Goal: Transaction & Acquisition: Purchase product/service

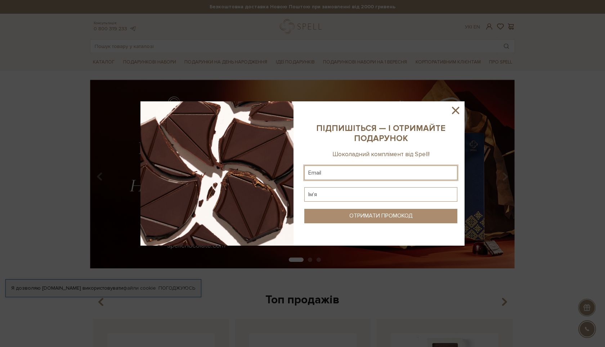
click at [350, 177] on input "text" at bounding box center [380, 172] width 153 height 14
type input "palko.dmytro@gmail.com"
click at [339, 189] on input "text" at bounding box center [380, 194] width 153 height 14
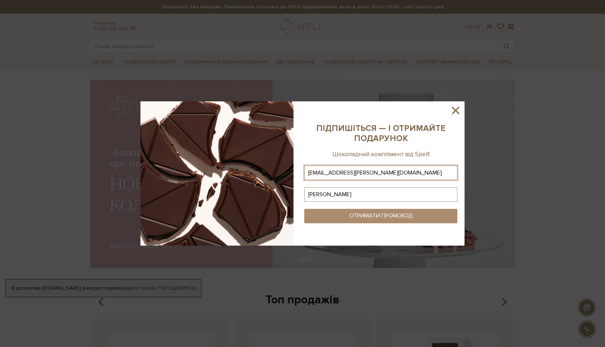
type input "Дмитро"
click at [394, 217] on div "ОТРИМАТИ ПРОМОКОД" at bounding box center [380, 215] width 63 height 7
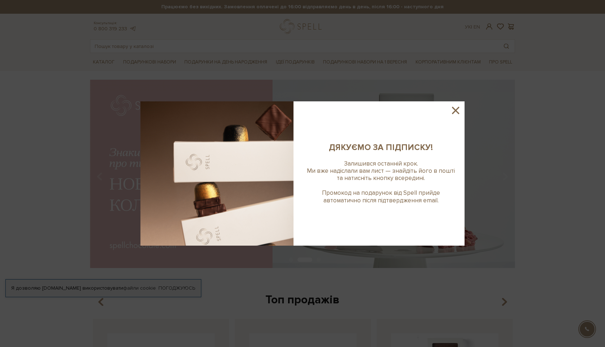
click at [457, 110] on icon at bounding box center [456, 110] width 12 height 12
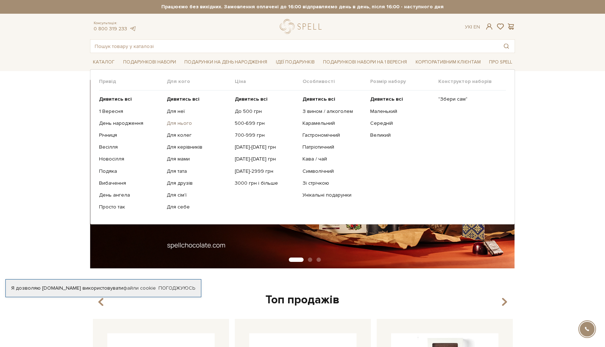
click at [176, 124] on link "Для нього" at bounding box center [198, 123] width 62 height 6
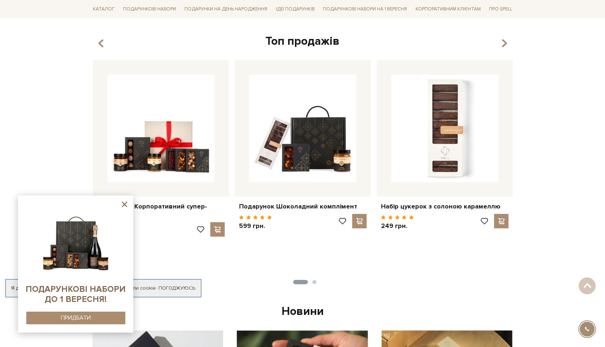
scroll to position [259, 0]
click at [327, 41] on div "Топ продажів" at bounding box center [302, 41] width 425 height 15
click at [504, 39] on icon "button" at bounding box center [504, 43] width 6 height 12
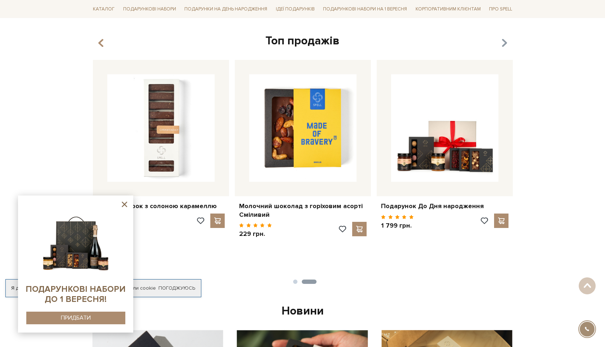
click at [504, 39] on icon "button" at bounding box center [504, 43] width 6 height 12
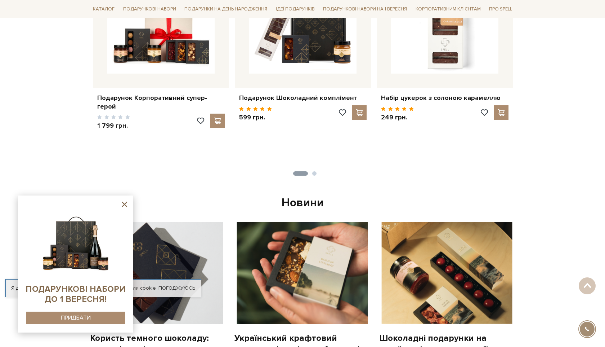
scroll to position [371, 0]
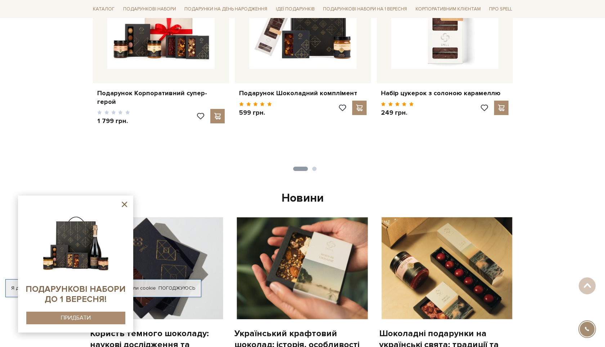
click at [126, 205] on icon at bounding box center [124, 204] width 9 height 9
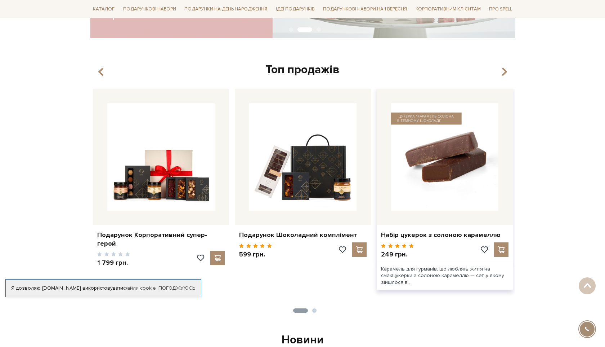
scroll to position [221, 0]
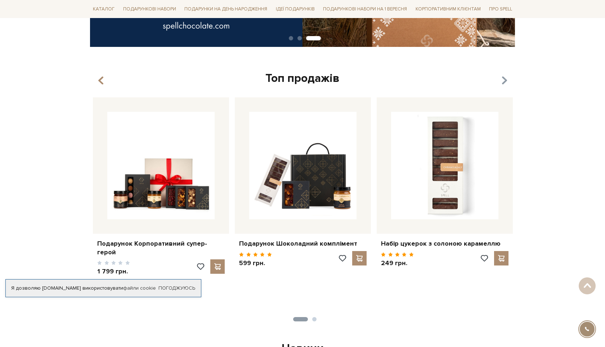
click at [503, 84] on icon "button" at bounding box center [504, 81] width 6 height 12
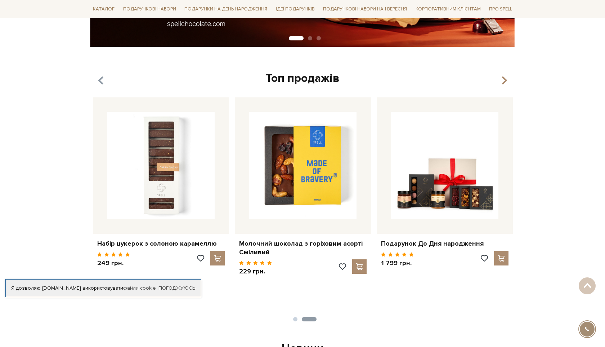
click at [101, 80] on icon "button" at bounding box center [101, 80] width 6 height 12
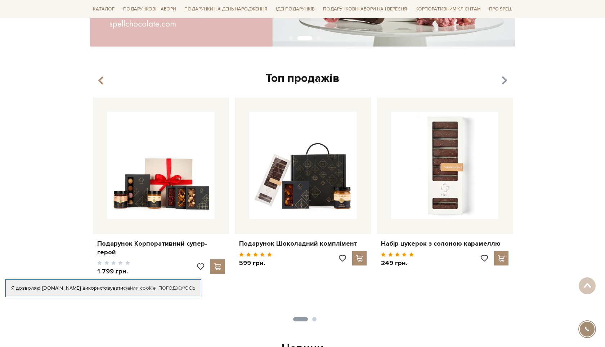
click at [507, 81] on icon "button" at bounding box center [504, 81] width 6 height 12
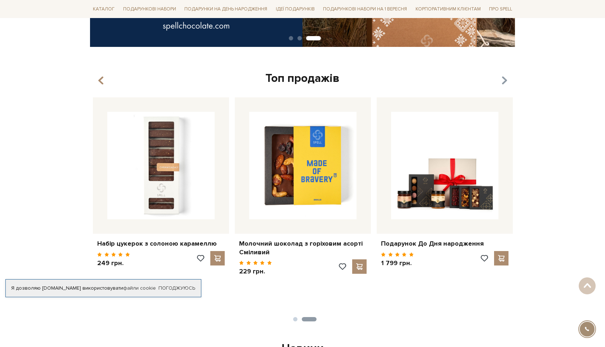
click at [504, 80] on icon "button" at bounding box center [504, 81] width 6 height 12
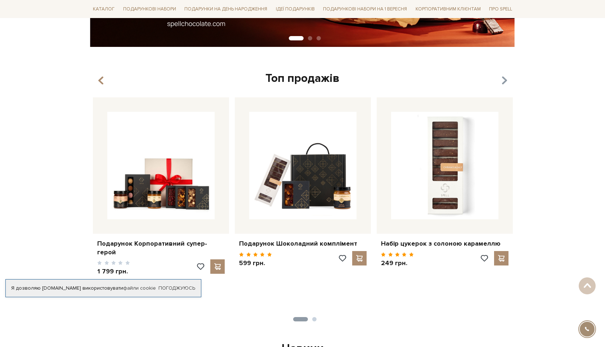
click at [504, 80] on icon "button" at bounding box center [504, 81] width 6 height 12
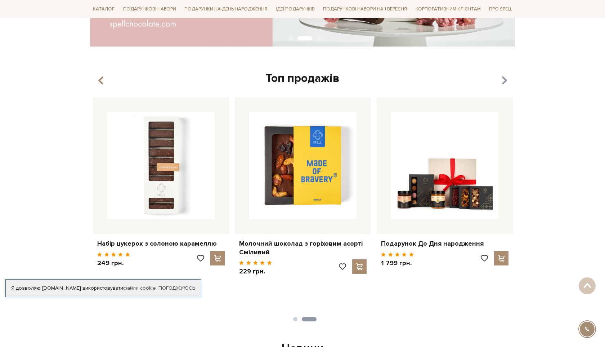
click at [504, 80] on icon "button" at bounding box center [504, 81] width 6 height 12
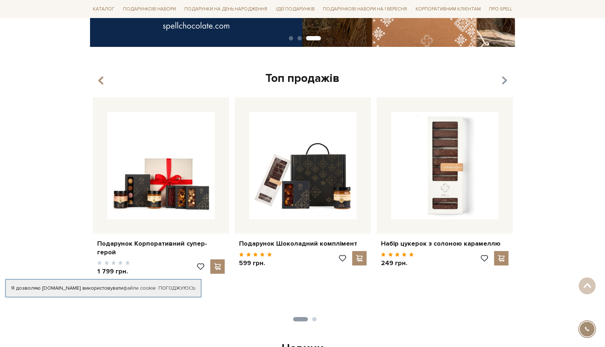
click at [504, 80] on icon "button" at bounding box center [504, 81] width 6 height 12
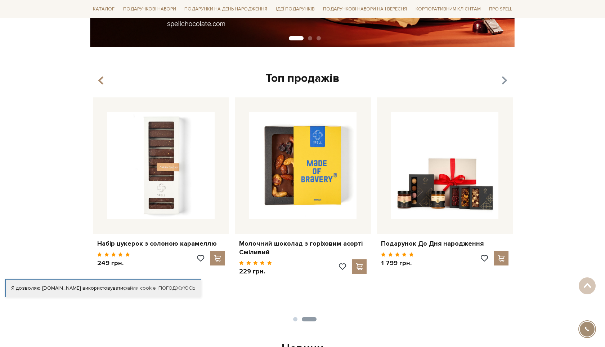
click at [502, 84] on icon "button" at bounding box center [504, 81] width 6 height 12
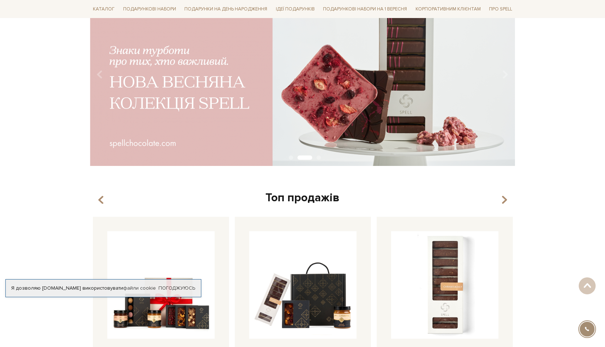
scroll to position [0, 0]
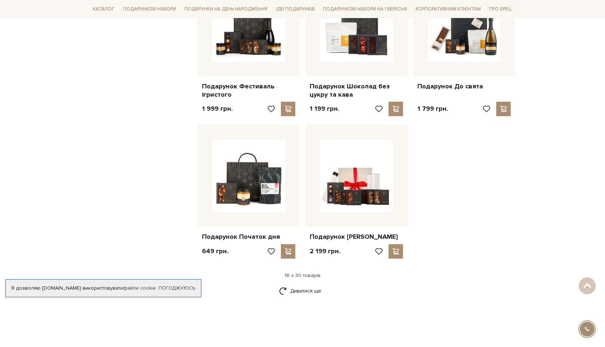
scroll to position [784, 0]
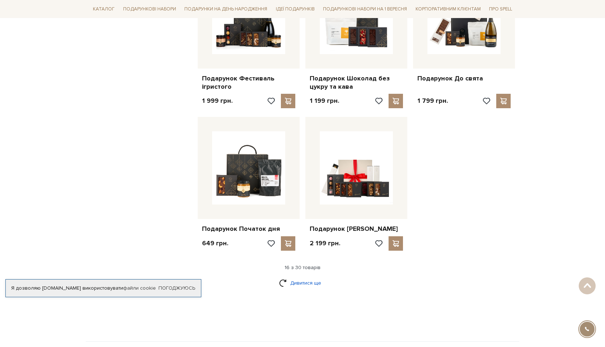
click at [296, 278] on link "Дивитися ще" at bounding box center [302, 282] width 47 height 13
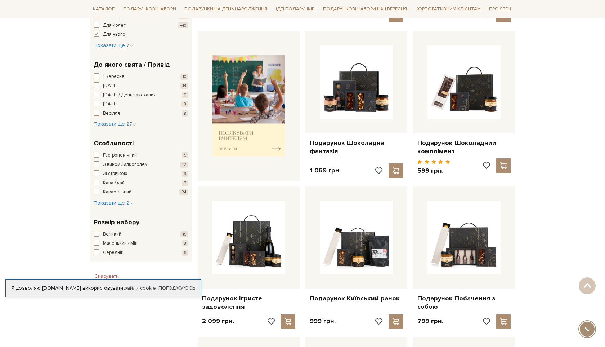
scroll to position [0, 0]
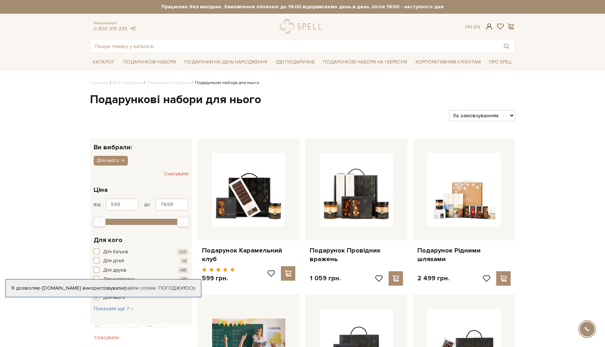
click at [491, 28] on span at bounding box center [489, 27] width 9 height 8
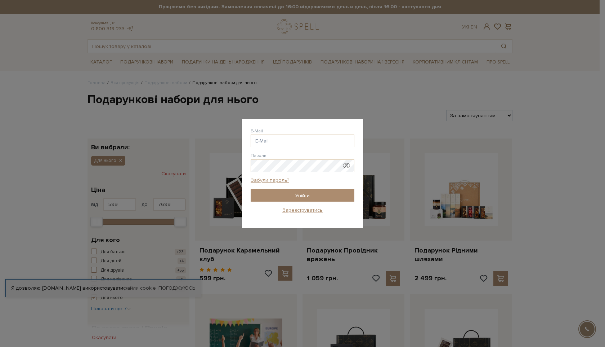
click at [415, 61] on div "Авторизація E-Mail [GEOGRAPHIC_DATA] Забули пароль? Увійти Зареєструватись Забу…" at bounding box center [302, 173] width 605 height 347
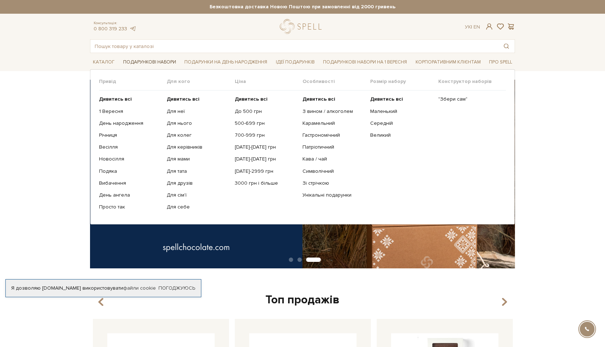
click at [160, 64] on link "Подарункові набори" at bounding box center [149, 62] width 59 height 11
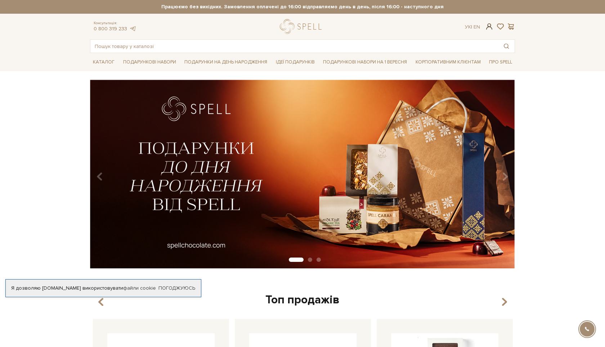
click at [491, 28] on span at bounding box center [489, 27] width 9 height 8
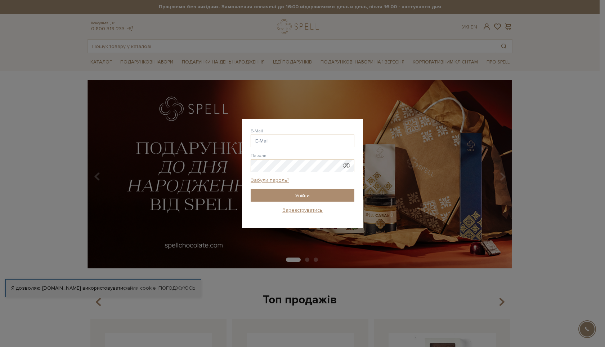
click at [427, 86] on div "Авторизація E-Mail [GEOGRAPHIC_DATA] Забули пароль? Увійти Зареєструватись Забу…" at bounding box center [302, 173] width 605 height 347
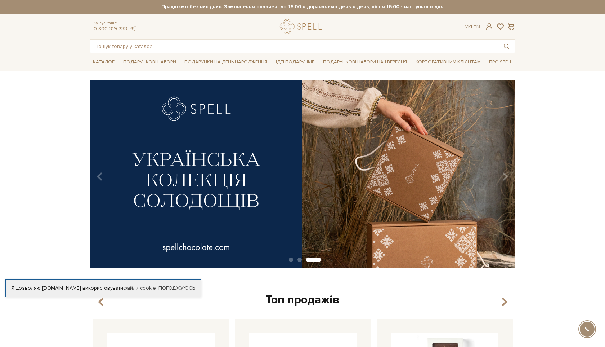
click at [490, 27] on span at bounding box center [489, 27] width 9 height 8
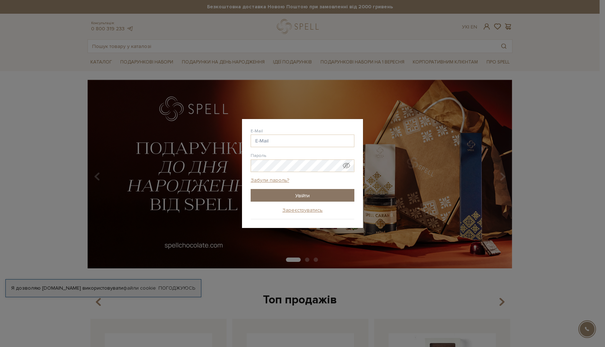
click at [298, 198] on input "Увійти" at bounding box center [303, 195] width 104 height 13
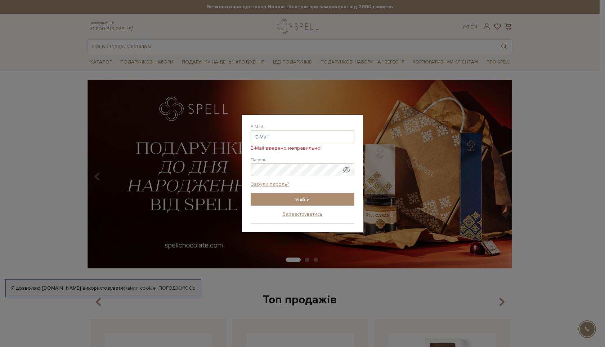
click at [278, 138] on input "E-Mail" at bounding box center [303, 136] width 104 height 13
click at [306, 216] on link "Зареєструватись" at bounding box center [302, 214] width 40 height 6
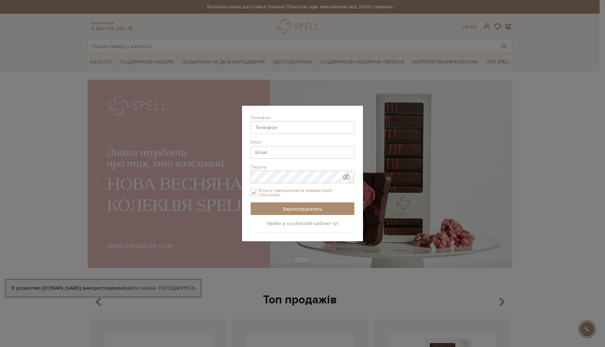
click at [308, 224] on link "Увійти в особистий кабінет тут" at bounding box center [303, 223] width 72 height 6
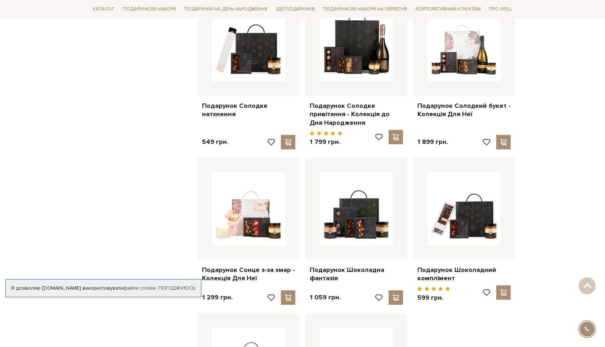
scroll to position [675, 0]
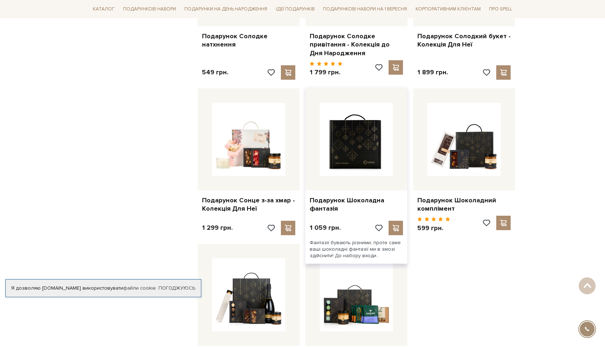
click at [372, 160] on img at bounding box center [356, 139] width 73 height 73
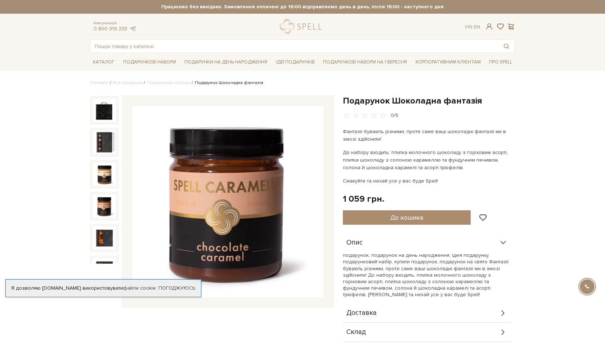
scroll to position [55, 0]
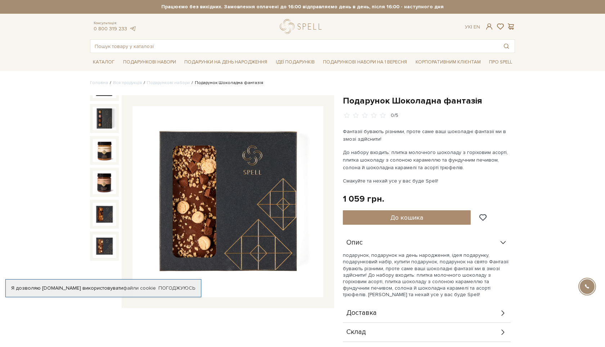
click at [108, 245] on img at bounding box center [104, 245] width 23 height 23
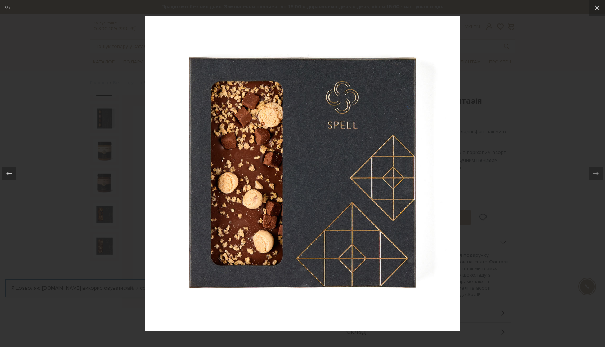
click at [96, 224] on div at bounding box center [302, 173] width 605 height 347
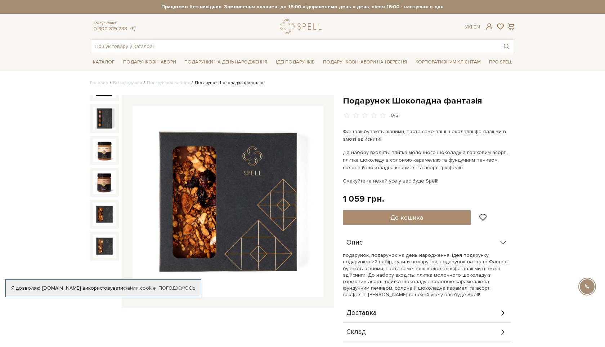
click at [102, 208] on img at bounding box center [104, 213] width 23 height 23
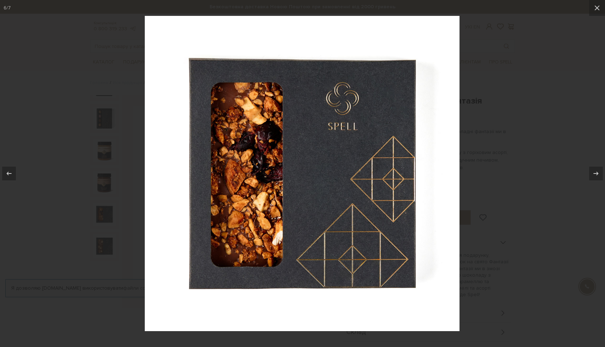
click at [102, 191] on div at bounding box center [302, 173] width 605 height 347
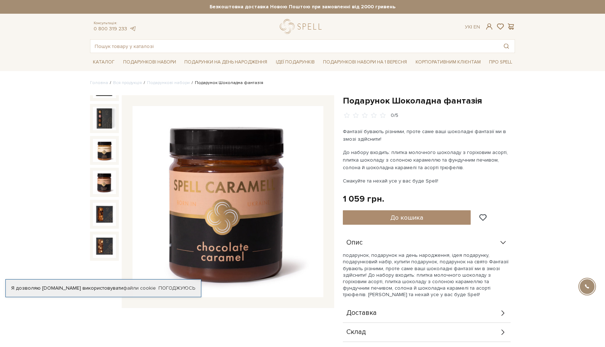
click at [104, 188] on img at bounding box center [104, 181] width 23 height 23
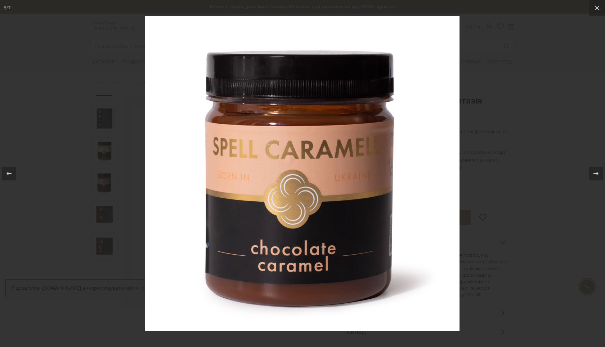
click at [104, 188] on div at bounding box center [302, 173] width 605 height 347
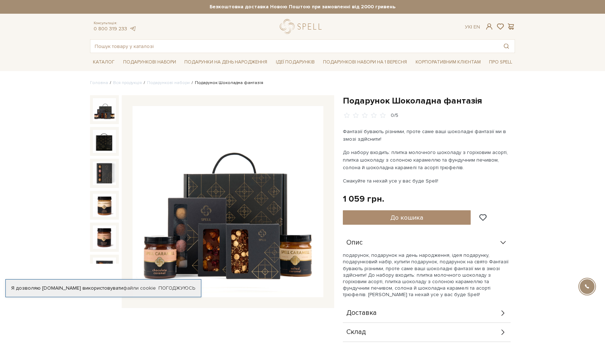
click at [99, 116] on img at bounding box center [104, 109] width 23 height 23
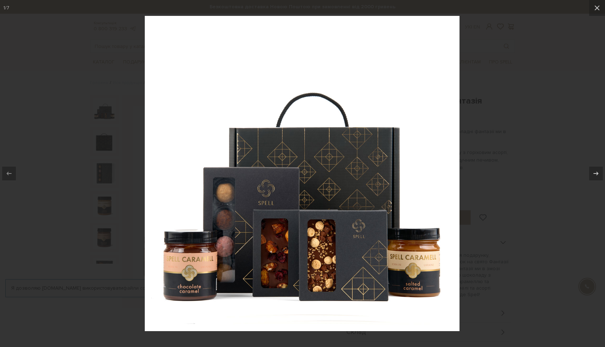
click at [375, 187] on img at bounding box center [302, 173] width 315 height 315
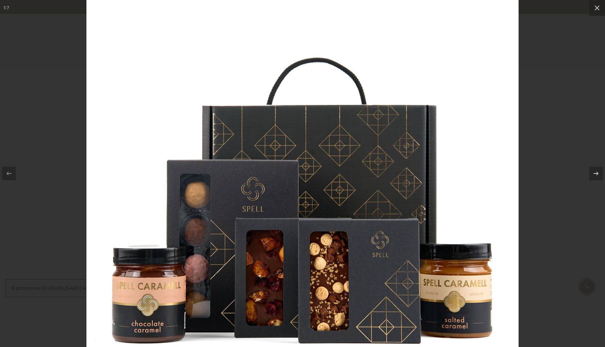
click at [375, 187] on img at bounding box center [302, 168] width 432 height 432
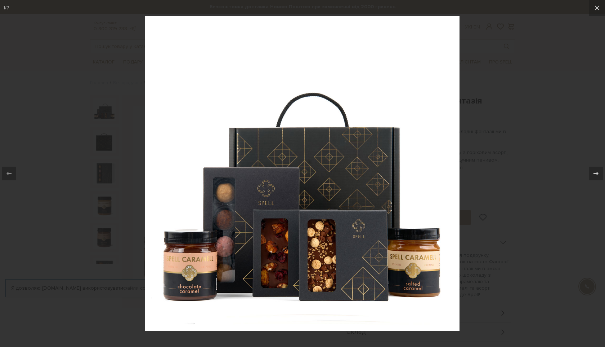
click at [496, 102] on div at bounding box center [302, 173] width 605 height 347
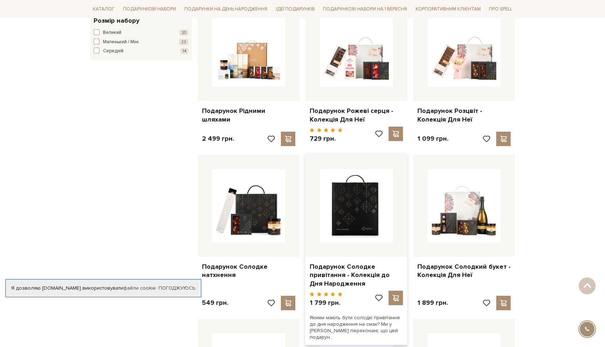
scroll to position [446, 0]
click at [325, 222] on img at bounding box center [356, 205] width 73 height 73
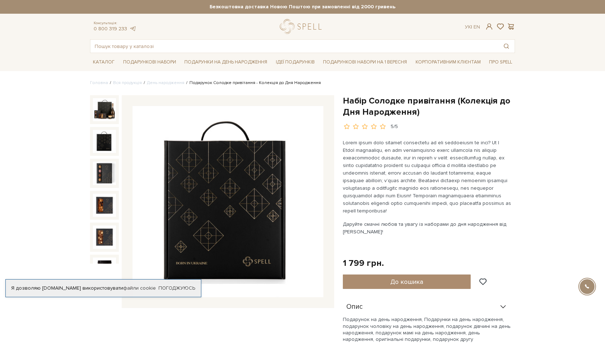
click at [100, 144] on img at bounding box center [104, 141] width 23 height 23
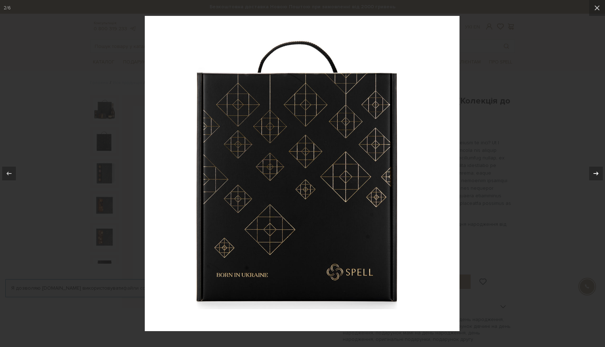
click at [598, 166] on div at bounding box center [596, 173] width 14 height 14
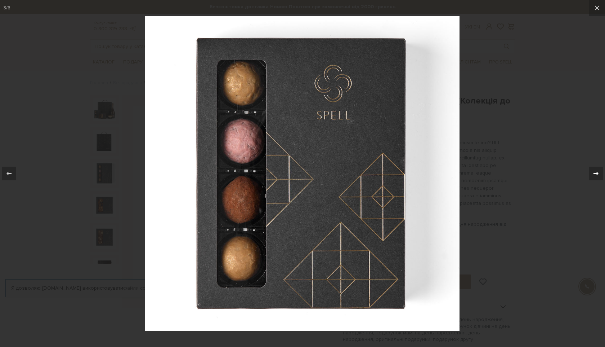
click at [598, 166] on div at bounding box center [596, 173] width 14 height 14
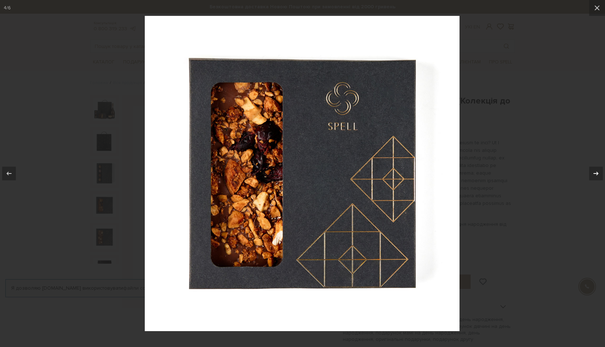
click at [598, 166] on div at bounding box center [596, 173] width 14 height 14
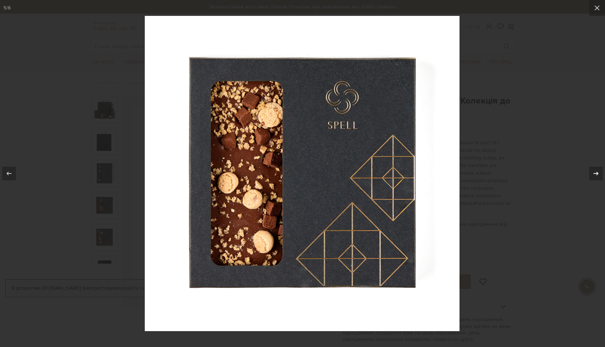
click at [598, 166] on div at bounding box center [596, 173] width 14 height 14
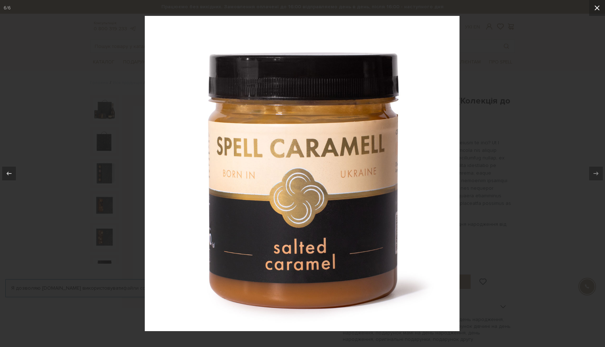
click at [600, 8] on icon at bounding box center [597, 8] width 9 height 9
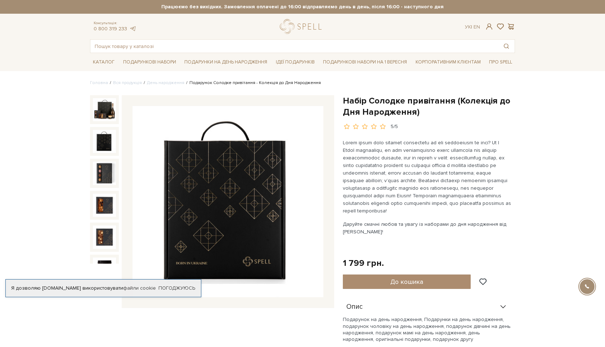
scroll to position [17, 0]
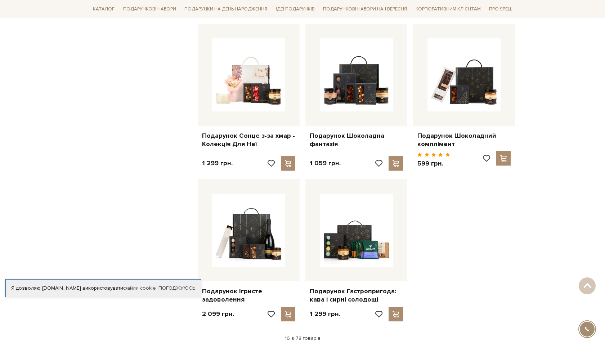
scroll to position [808, 0]
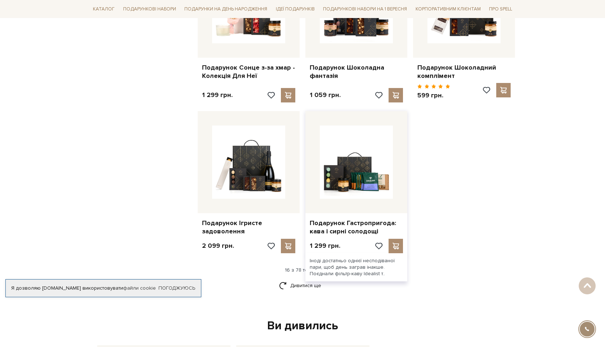
click at [367, 210] on div at bounding box center [356, 162] width 102 height 102
click at [357, 232] on link "Подарунок Гастропригода: кава і сирні солодощі" at bounding box center [356, 227] width 93 height 17
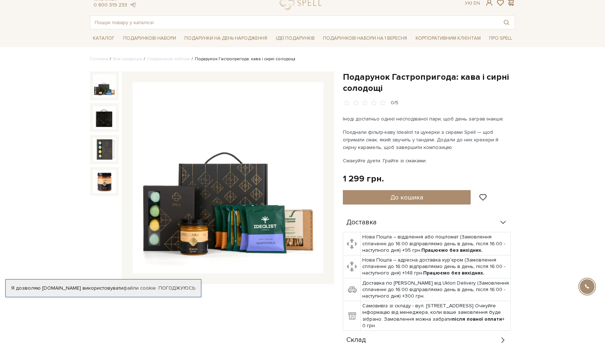
scroll to position [33, 0]
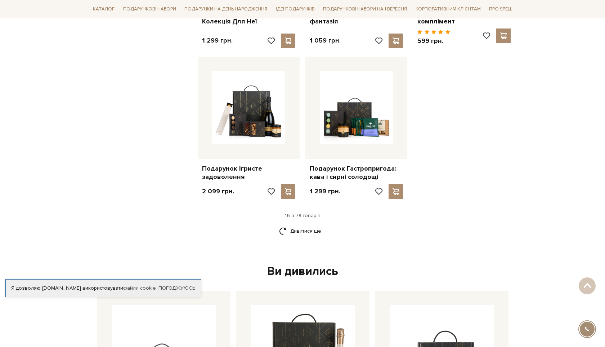
scroll to position [887, 0]
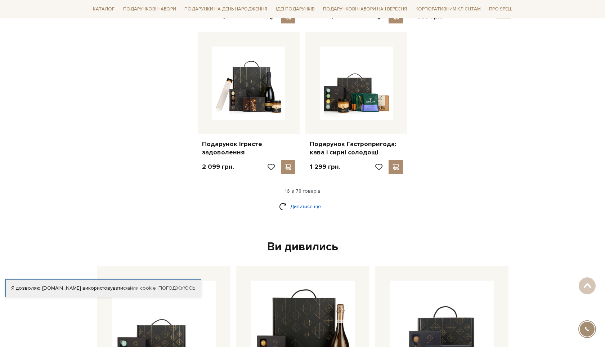
click at [287, 209] on link "Дивитися ще" at bounding box center [302, 206] width 47 height 13
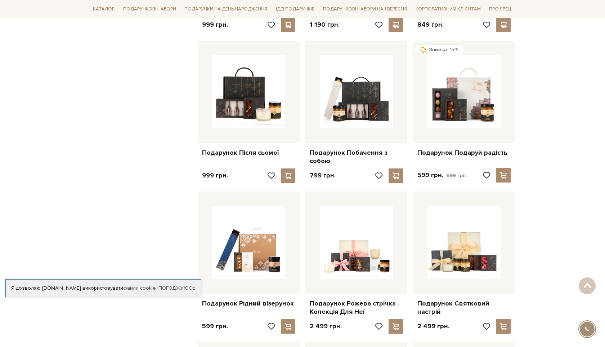
scroll to position [1323, 0]
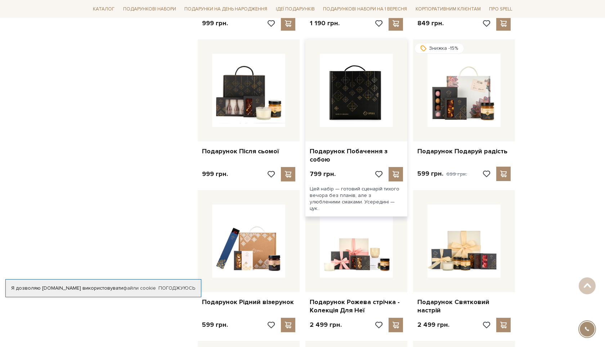
click at [329, 96] on img at bounding box center [356, 90] width 73 height 73
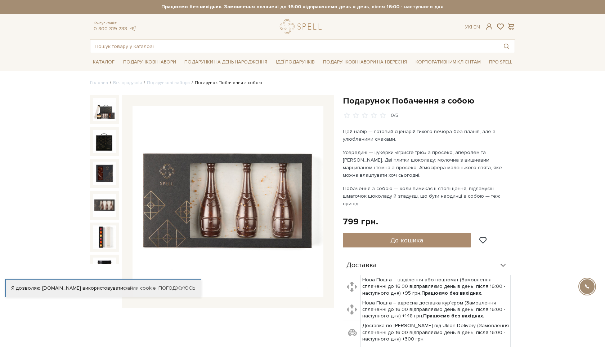
click at [103, 212] on img at bounding box center [104, 204] width 23 height 23
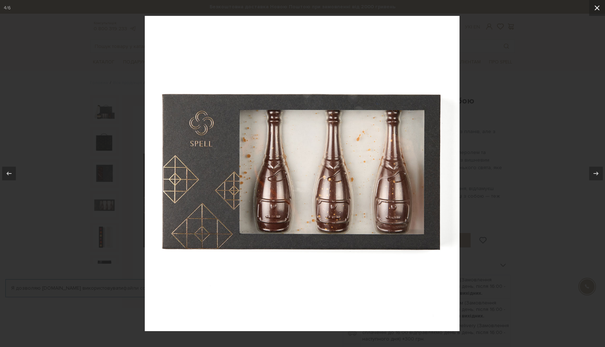
click at [599, 9] on icon at bounding box center [597, 7] width 5 height 5
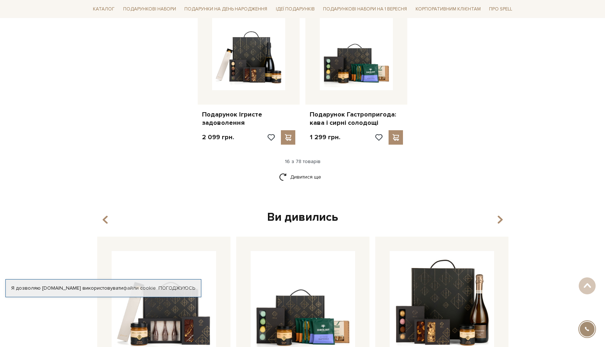
scroll to position [896, 0]
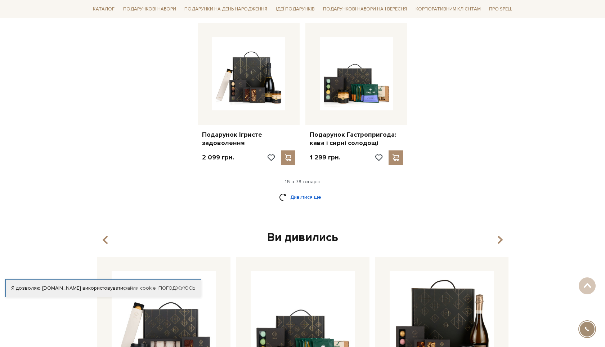
click at [305, 203] on link "Дивитися ще" at bounding box center [302, 197] width 47 height 13
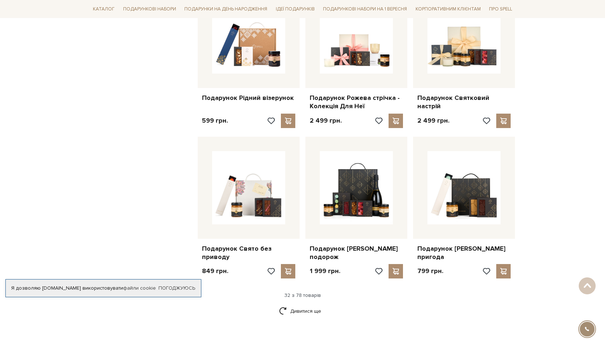
scroll to position [1545, 0]
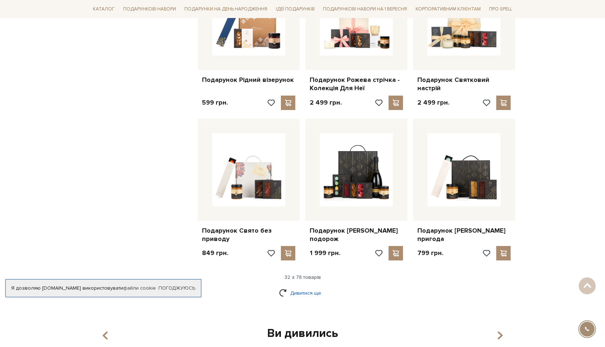
click at [300, 294] on link "Дивитися ще" at bounding box center [302, 292] width 47 height 13
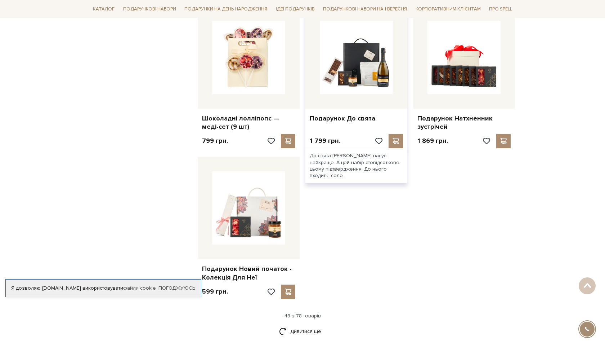
scroll to position [2411, 0]
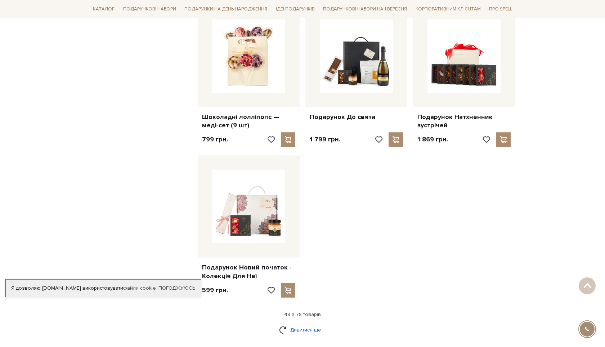
click at [313, 333] on link "Дивитися ще" at bounding box center [302, 329] width 47 height 13
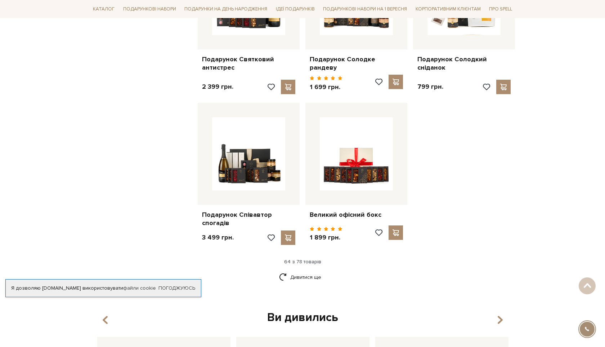
scroll to position [3229, 0]
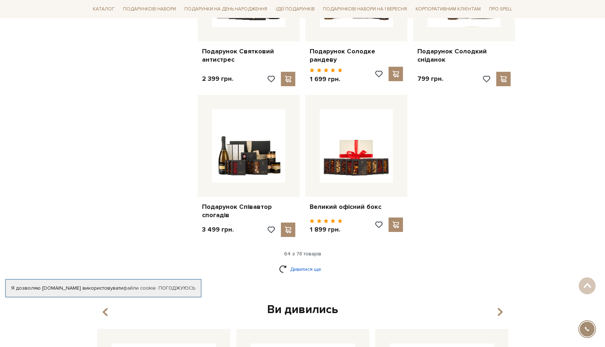
click at [311, 265] on link "Дивитися ще" at bounding box center [302, 269] width 47 height 13
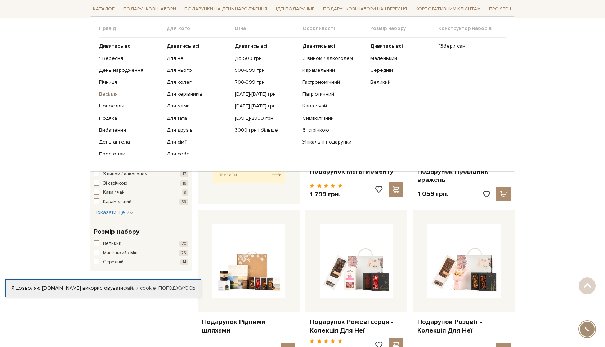
scroll to position [262, 0]
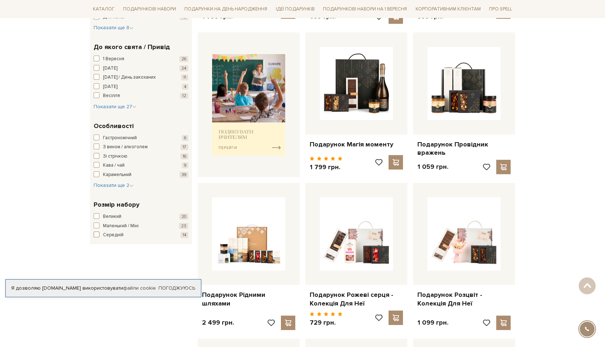
click at [98, 232] on span "button" at bounding box center [97, 234] width 6 height 6
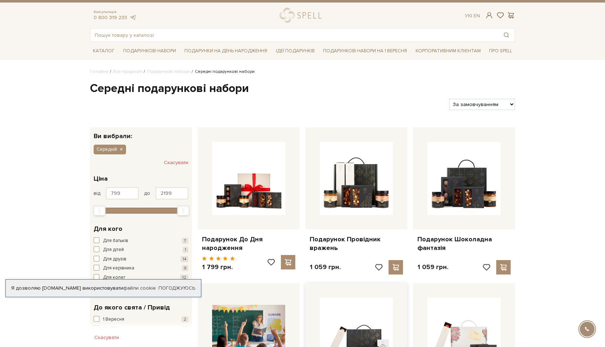
scroll to position [12, 0]
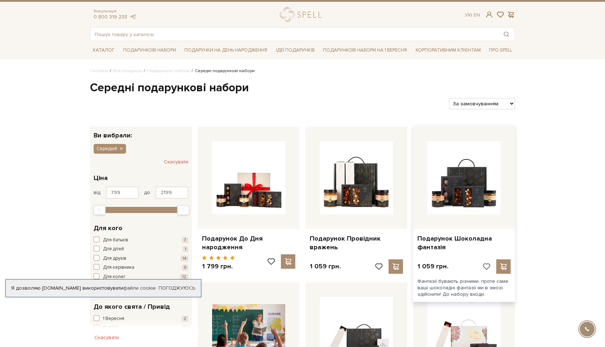
click at [484, 265] on span at bounding box center [486, 266] width 9 height 6
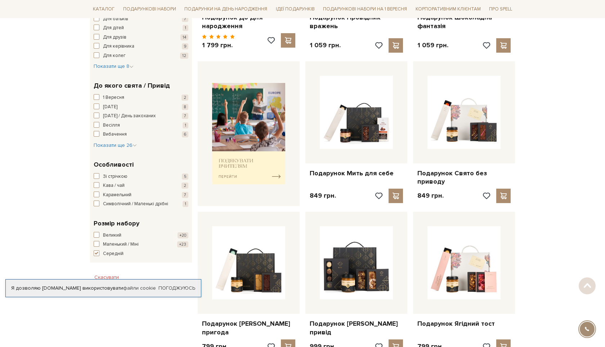
scroll to position [237, 0]
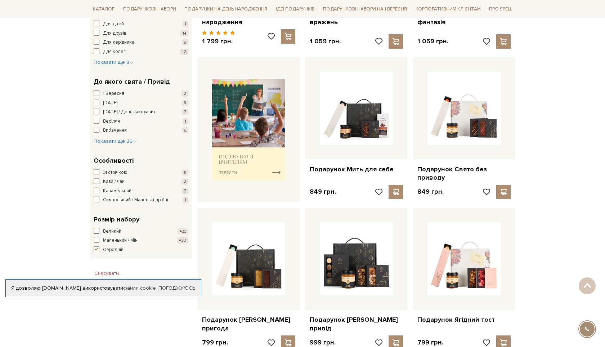
click at [97, 233] on span "button" at bounding box center [97, 231] width 6 height 6
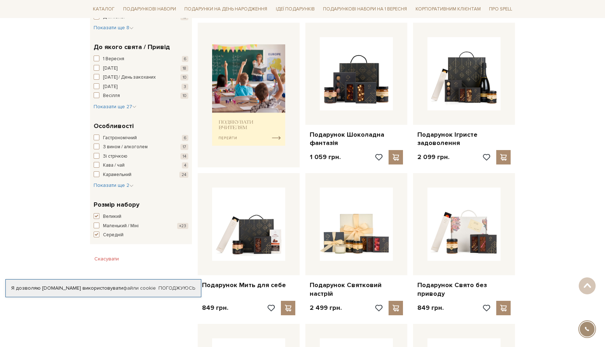
scroll to position [275, 0]
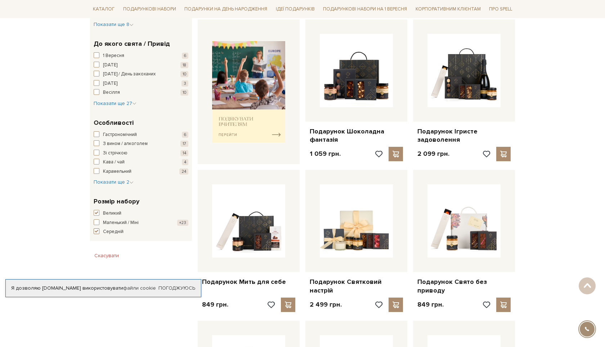
click at [97, 228] on span "button" at bounding box center [97, 231] width 6 height 6
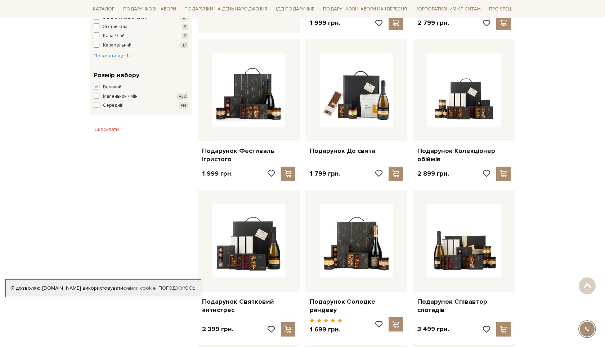
scroll to position [404, 0]
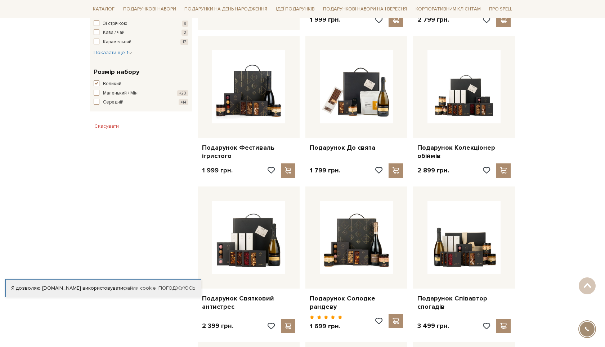
click at [94, 83] on span "button" at bounding box center [97, 83] width 6 height 6
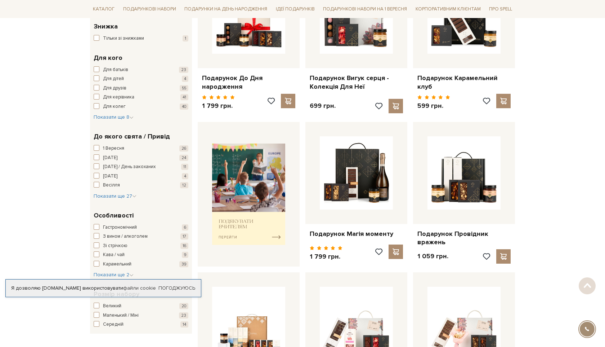
scroll to position [298, 0]
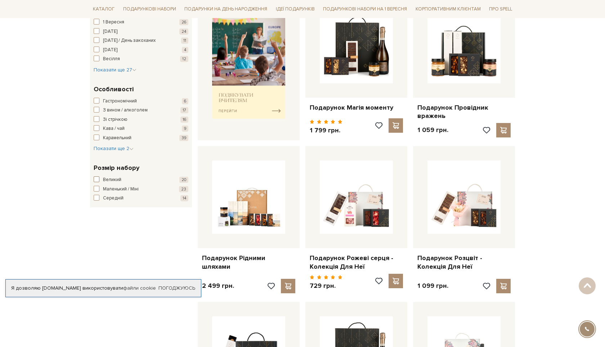
click at [97, 179] on span "button" at bounding box center [97, 179] width 6 height 6
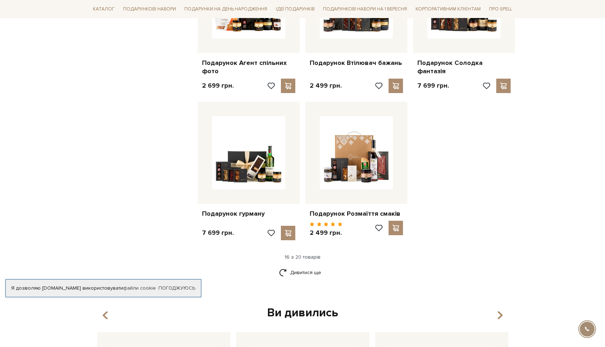
scroll to position [927, 0]
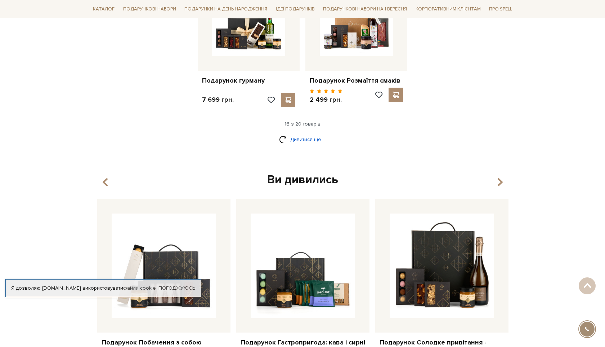
click at [311, 138] on link "Дивитися ще" at bounding box center [302, 139] width 47 height 13
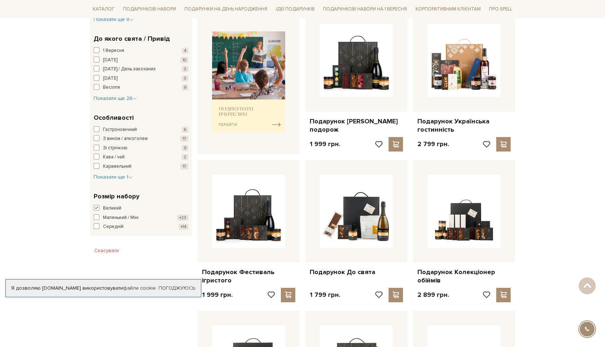
scroll to position [0, 0]
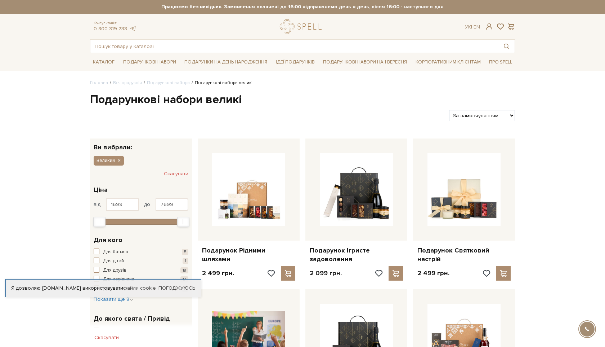
click at [476, 119] on select "За замовчуванням За Ціною (зростання) За Ціною (зменшення) Новинки За популярні…" at bounding box center [482, 115] width 66 height 11
select select "https://spellchocolate.com/our-productions/podarunkovi-box/big?sort=p.price&ord…"
click at [449, 110] on select "За замовчуванням За Ціною (зростання) За Ціною (зменшення) Новинки За популярні…" at bounding box center [482, 115] width 66 height 11
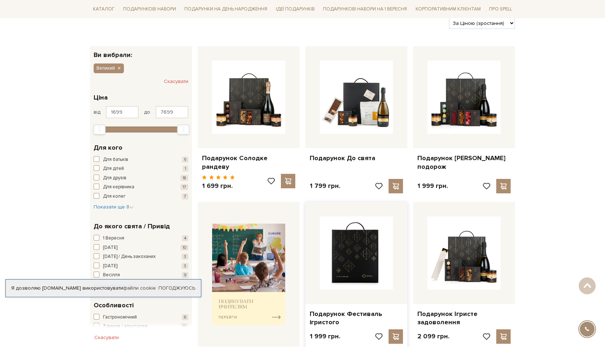
scroll to position [97, 0]
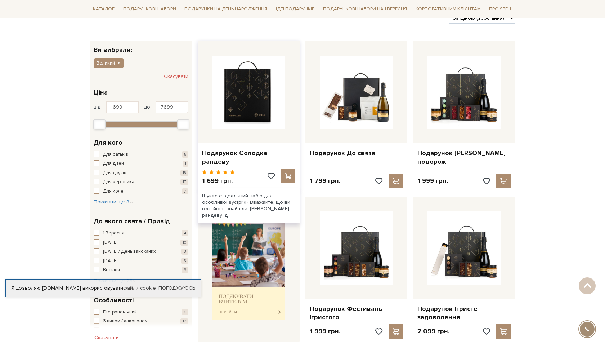
click at [248, 113] on img at bounding box center [248, 91] width 73 height 73
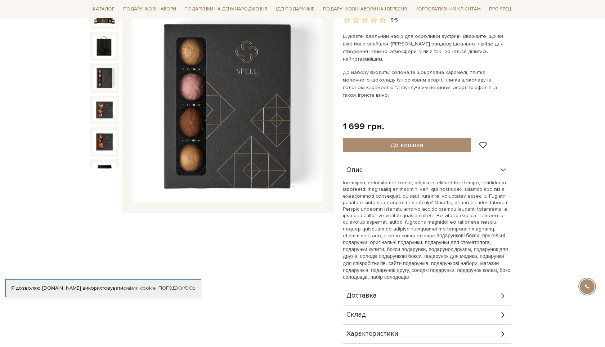
scroll to position [97, 0]
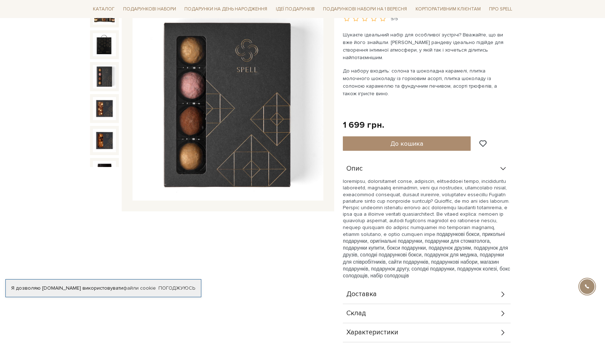
click at [380, 307] on div "Склад" at bounding box center [427, 313] width 168 height 19
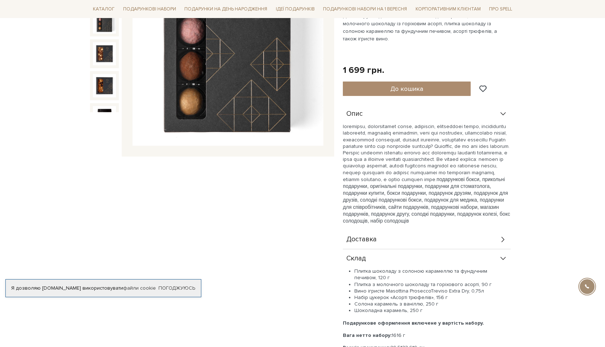
scroll to position [152, 0]
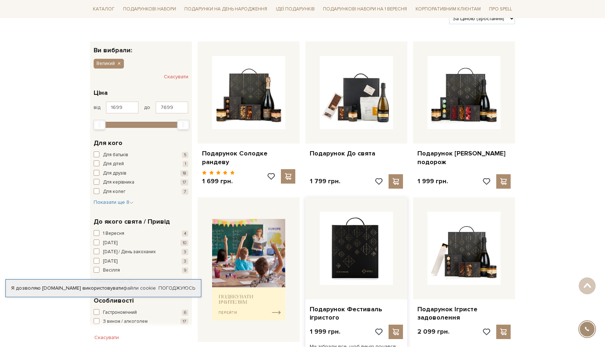
click at [371, 240] on img at bounding box center [356, 247] width 73 height 73
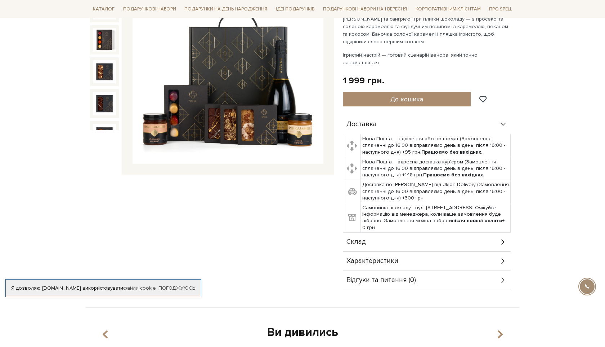
scroll to position [135, 0]
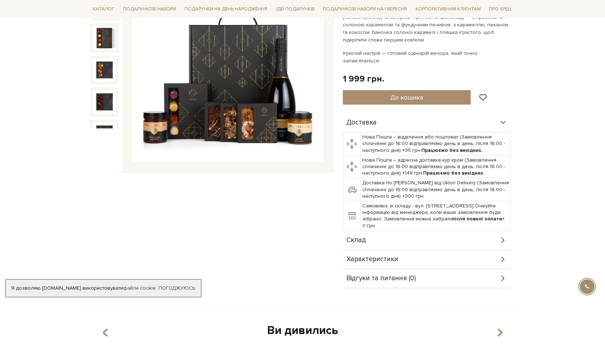
click at [428, 178] on td "Доставка по Києву від Uklon Delivery (Замовлення сплаченні до 16:00 відправляєм…" at bounding box center [436, 189] width 150 height 23
click at [390, 236] on div "Склад" at bounding box center [427, 240] width 168 height 19
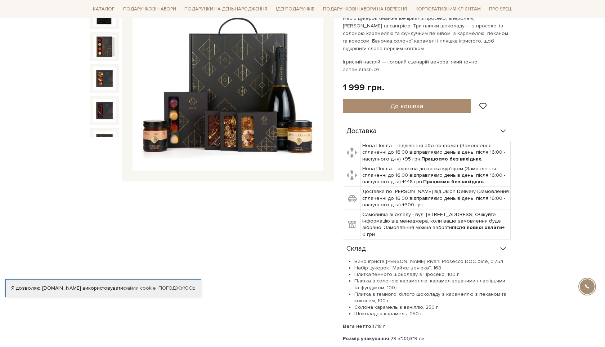
scroll to position [127, 0]
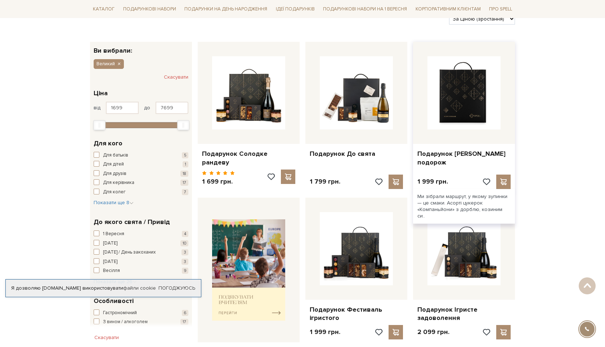
click at [472, 122] on img at bounding box center [464, 92] width 73 height 73
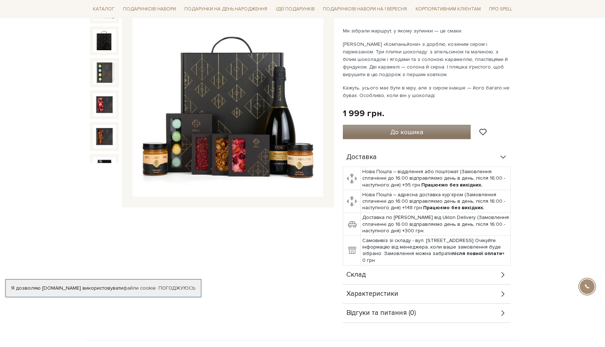
scroll to position [129, 0]
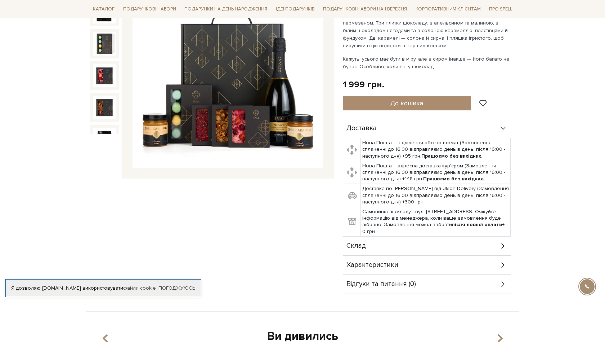
click at [424, 252] on div "Склад" at bounding box center [427, 245] width 168 height 19
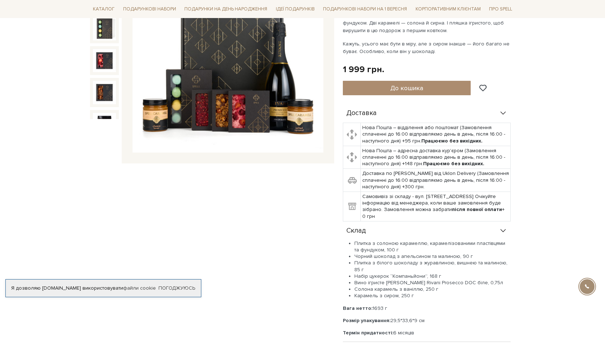
scroll to position [147, 0]
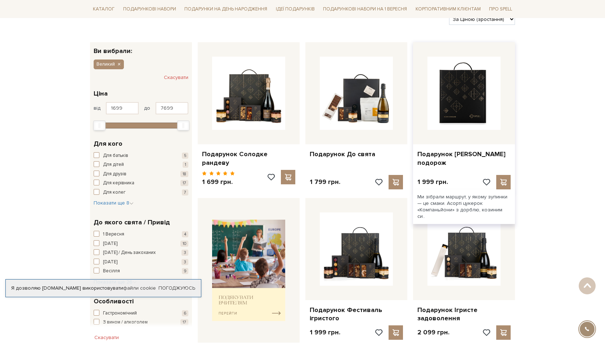
click at [480, 120] on img at bounding box center [464, 93] width 73 height 73
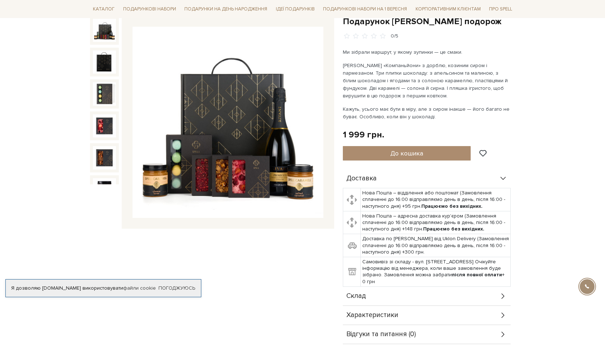
scroll to position [80, 0]
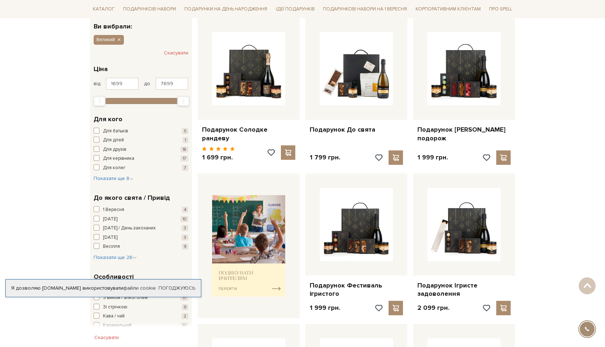
scroll to position [121, 0]
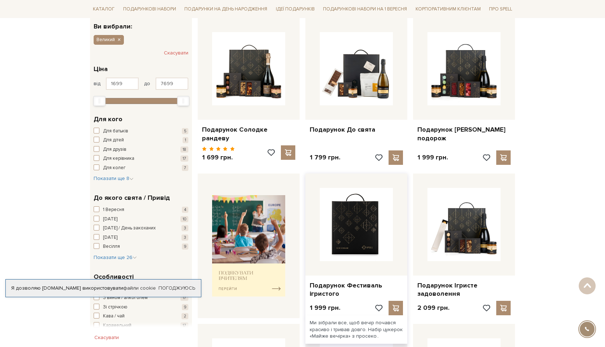
click at [376, 197] on img at bounding box center [356, 224] width 73 height 73
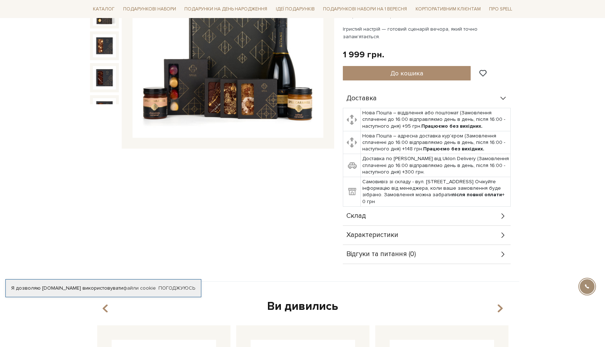
scroll to position [160, 0]
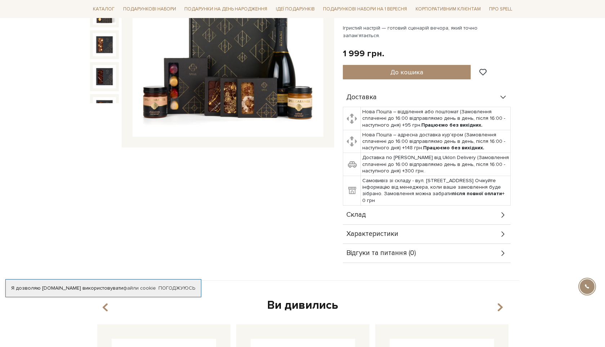
click at [373, 210] on div "Склад" at bounding box center [427, 214] width 168 height 19
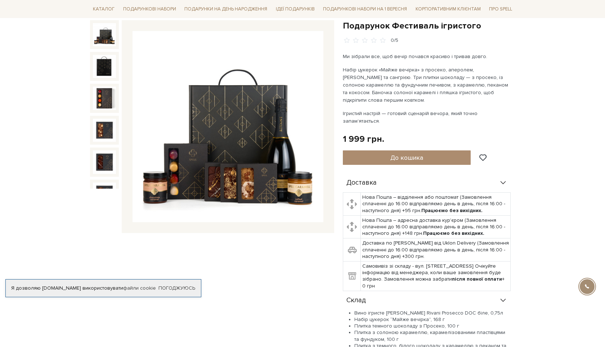
scroll to position [0, 0]
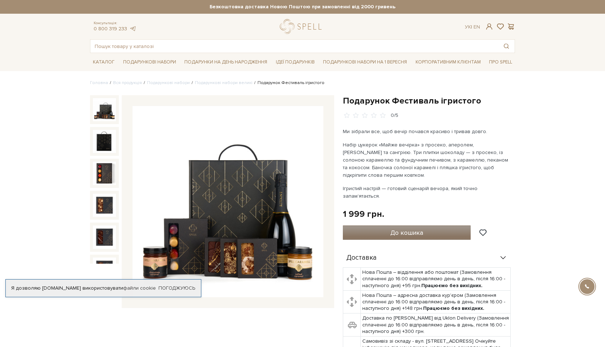
click at [418, 228] on span "До кошика" at bounding box center [407, 232] width 33 height 8
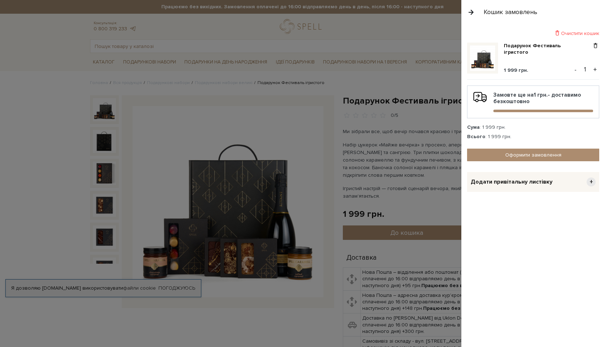
click at [591, 181] on span "+" at bounding box center [591, 181] width 9 height 9
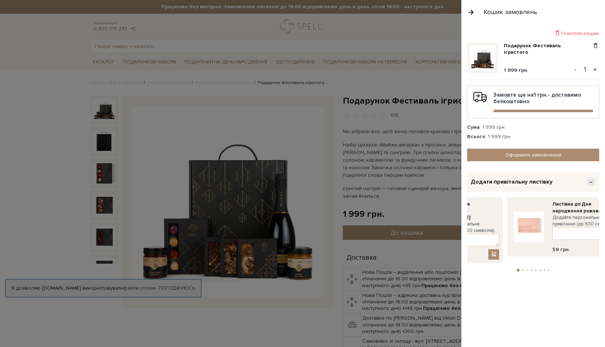
drag, startPoint x: 584, startPoint y: 230, endPoint x: 505, endPoint y: 232, distance: 78.5
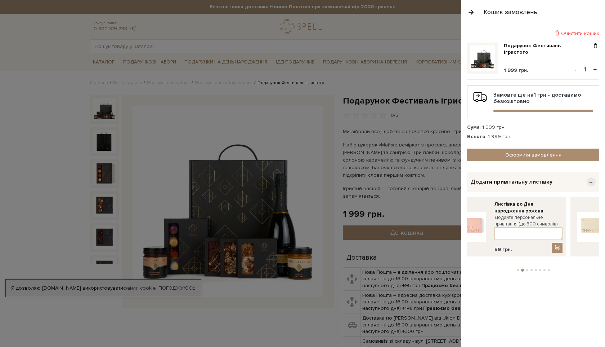
drag, startPoint x: 576, startPoint y: 226, endPoint x: 469, endPoint y: 226, distance: 107.0
click at [495, 226] on label "Додайте персональне привітання (до 300 символів):" at bounding box center [529, 220] width 68 height 13
drag, startPoint x: 574, startPoint y: 214, endPoint x: 490, endPoint y: 221, distance: 85.0
click at [494, 221] on div "Додайте персональне привітання (до 300 символів):" at bounding box center [528, 227] width 68 height 26
drag, startPoint x: 572, startPoint y: 218, endPoint x: 469, endPoint y: 218, distance: 103.0
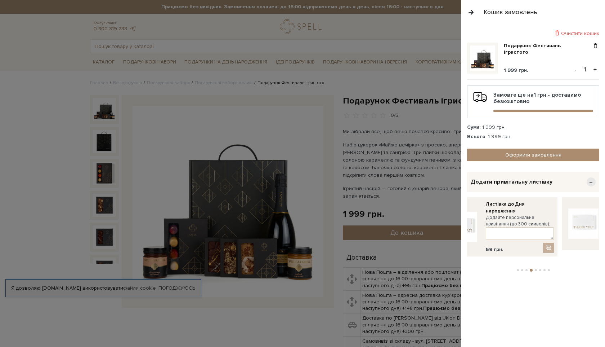
click at [486, 218] on label "Додайте персональне привітання (до 300 символів):" at bounding box center [520, 220] width 68 height 13
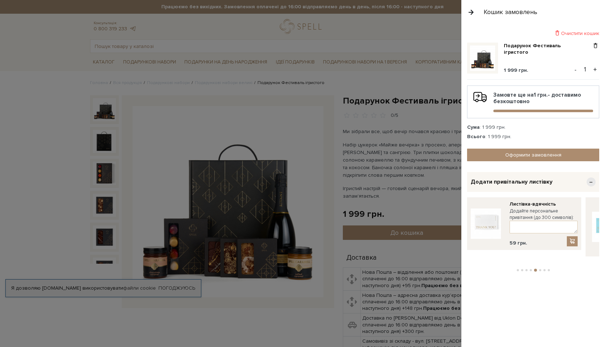
drag, startPoint x: 571, startPoint y: 216, endPoint x: 577, endPoint y: 216, distance: 5.4
click at [577, 216] on label "Додайте персональне привітання (до 300 символів):" at bounding box center [544, 214] width 68 height 13
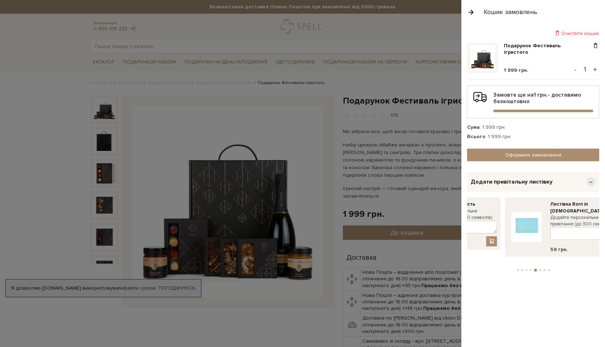
drag, startPoint x: 578, startPoint y: 216, endPoint x: 494, endPoint y: 216, distance: 83.9
click at [494, 216] on div "Листівка-вдячність Додайте персональне привітання (до 300 символів): 59 грн." at bounding box center [442, 223] width 117 height 53
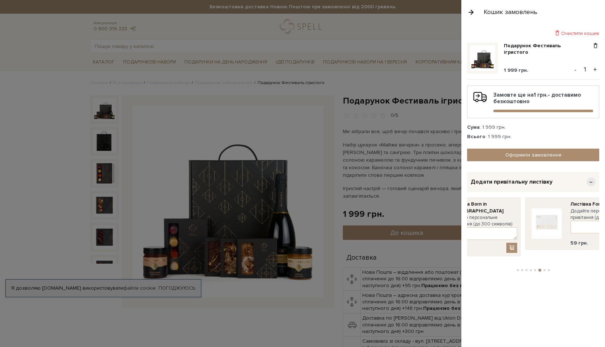
drag, startPoint x: 580, startPoint y: 211, endPoint x: 491, endPoint y: 211, distance: 89.0
click at [491, 211] on div "Листівка Born in Ukraine Додайте персональне привітання (до 300 символів): 59 г…" at bounding box center [462, 226] width 117 height 59
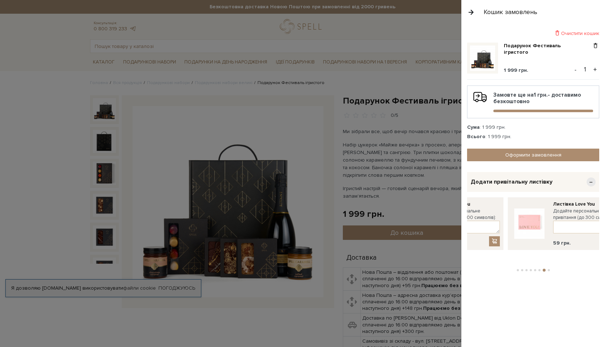
drag, startPoint x: 572, startPoint y: 213, endPoint x: 481, endPoint y: 212, distance: 91.9
click at [482, 213] on label "Додайте персональне привітання (до 300 символів):" at bounding box center [466, 214] width 68 height 13
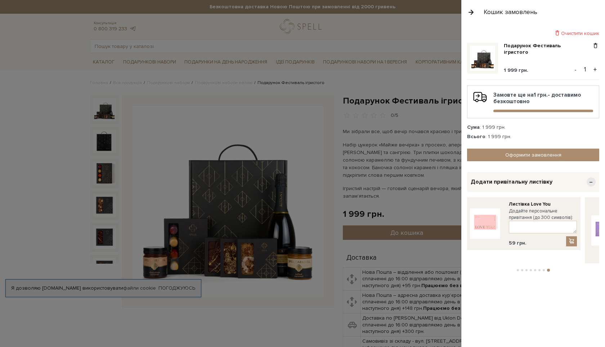
drag, startPoint x: 584, startPoint y: 209, endPoint x: 491, endPoint y: 209, distance: 93.3
click at [491, 209] on div "Листівка For You Додайте персональне привітання (до 300 символів): 59 грн." at bounding box center [461, 230] width 2185 height 66
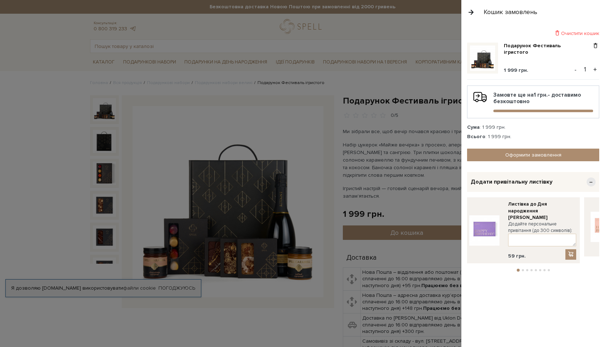
drag, startPoint x: 575, startPoint y: 214, endPoint x: 476, endPoint y: 214, distance: 98.3
click at [508, 220] on label "Додайте персональне привітання (до 300 символів):" at bounding box center [542, 226] width 68 height 13
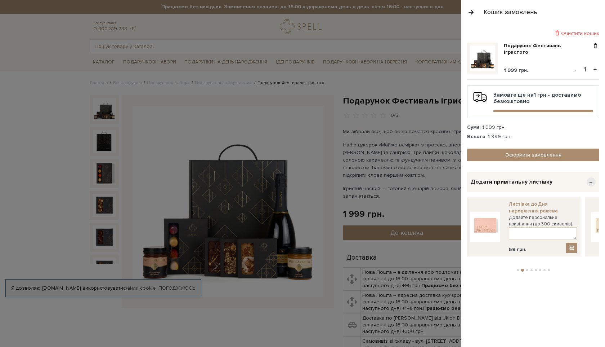
drag, startPoint x: 567, startPoint y: 213, endPoint x: 467, endPoint y: 213, distance: 99.8
click at [509, 213] on link "Листівка до Дня народження рожева" at bounding box center [543, 207] width 68 height 13
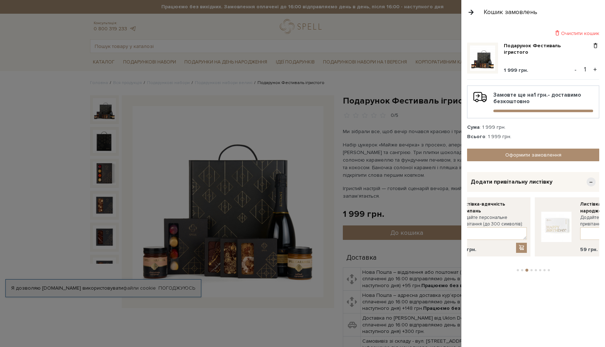
drag, startPoint x: 562, startPoint y: 217, endPoint x: 472, endPoint y: 222, distance: 89.8
click at [472, 222] on div "Додайте персональне привітання (до 300 символів):" at bounding box center [493, 227] width 68 height 26
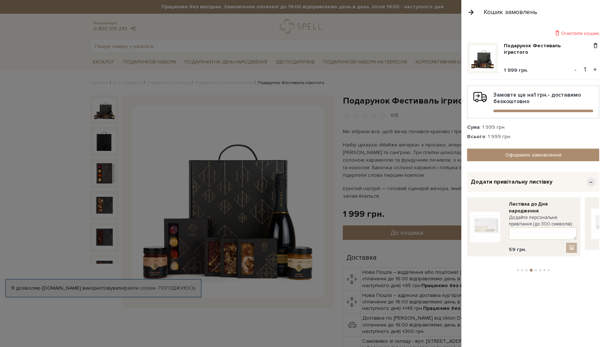
drag, startPoint x: 565, startPoint y: 218, endPoint x: 501, endPoint y: 218, distance: 63.8
click at [509, 218] on label "Додайте персональне привітання (до 300 символів):" at bounding box center [543, 220] width 68 height 13
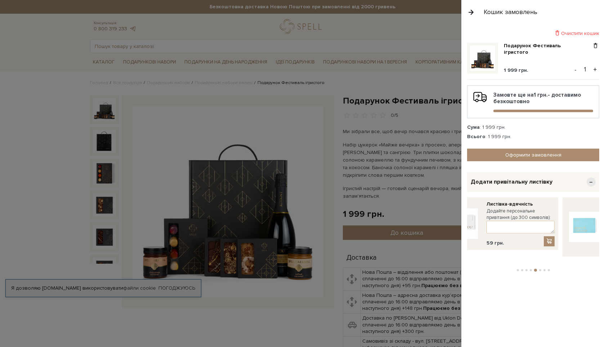
drag, startPoint x: 559, startPoint y: 211, endPoint x: 473, endPoint y: 215, distance: 86.6
click at [487, 215] on label "Додайте персональне привітання (до 300 символів):" at bounding box center [521, 214] width 68 height 13
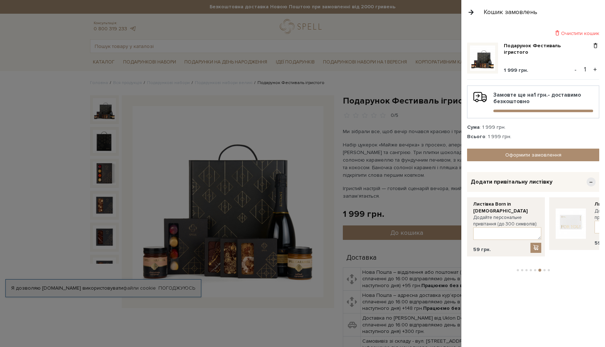
drag, startPoint x: 562, startPoint y: 208, endPoint x: 485, endPoint y: 211, distance: 76.8
click at [488, 214] on label "Додайте персональне привітання (до 300 символів):" at bounding box center [507, 220] width 68 height 13
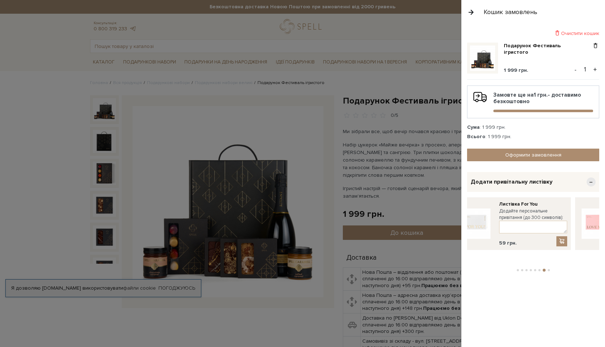
drag, startPoint x: 564, startPoint y: 210, endPoint x: 488, endPoint y: 213, distance: 76.4
click at [499, 213] on label "Додайте персональне привітання (до 300 символів):" at bounding box center [533, 214] width 68 height 13
drag, startPoint x: 562, startPoint y: 217, endPoint x: 504, endPoint y: 217, distance: 58.4
click at [509, 217] on label "Додайте персональне привітання (до 300 символів):" at bounding box center [543, 214] width 68 height 13
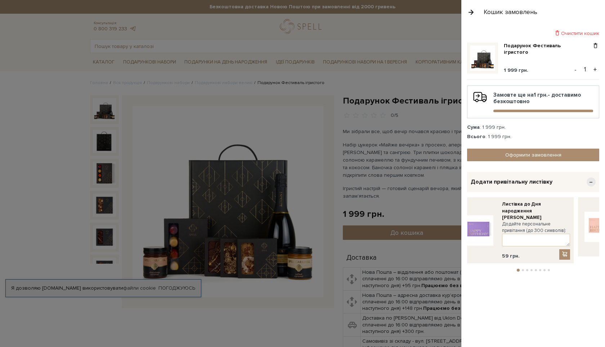
drag, startPoint x: 579, startPoint y: 212, endPoint x: 519, endPoint y: 212, distance: 59.4
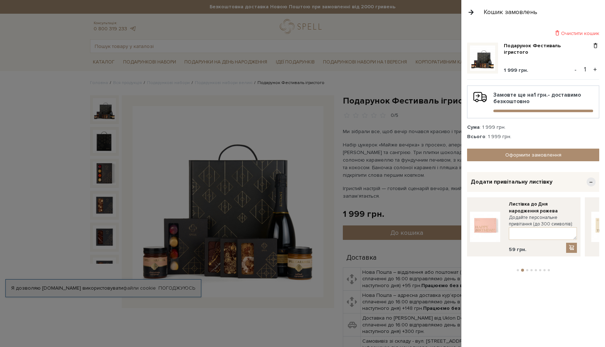
drag, startPoint x: 554, startPoint y: 213, endPoint x: 468, endPoint y: 214, distance: 86.1
click at [509, 214] on div "Листівка до Дня народження рожева Додайте персональне привітання (до 300 символ…" at bounding box center [543, 227] width 68 height 52
click at [588, 179] on span "−" at bounding box center [591, 181] width 9 height 9
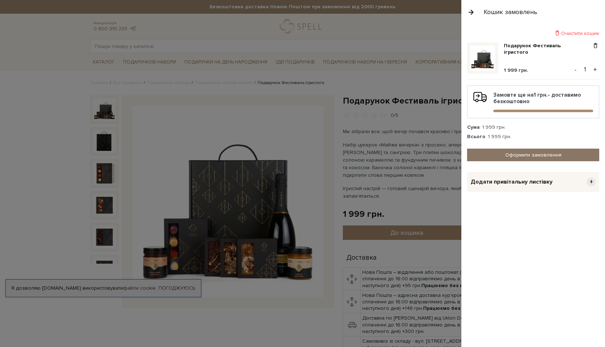
click at [561, 159] on link "Оформити замовлення" at bounding box center [533, 154] width 132 height 13
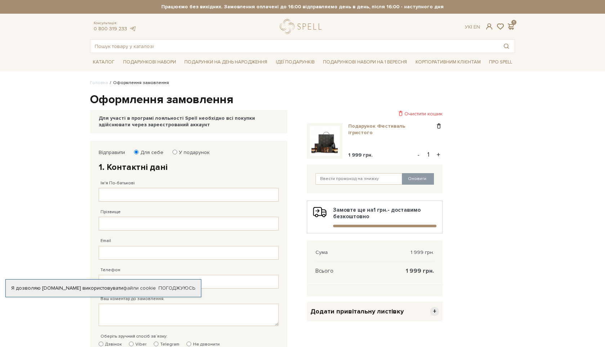
click at [378, 125] on link "Подарунок Фестиваль ігристого" at bounding box center [391, 129] width 87 height 13
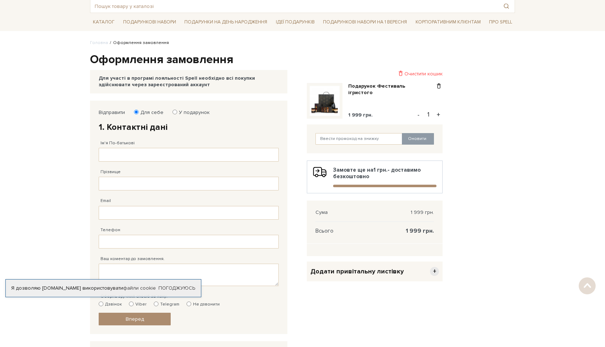
scroll to position [41, 0]
click at [142, 152] on input "Ім'я По-батькові" at bounding box center [189, 154] width 180 height 14
type input "[PERSON_NAME]"
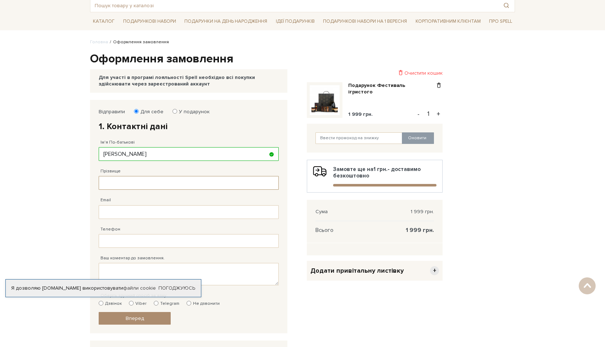
click at [111, 187] on input "Прізвище" at bounding box center [189, 183] width 180 height 14
type input "Палко"
click at [138, 212] on input "Email" at bounding box center [189, 212] width 180 height 14
type input "palko.dmytro@gmail.com"
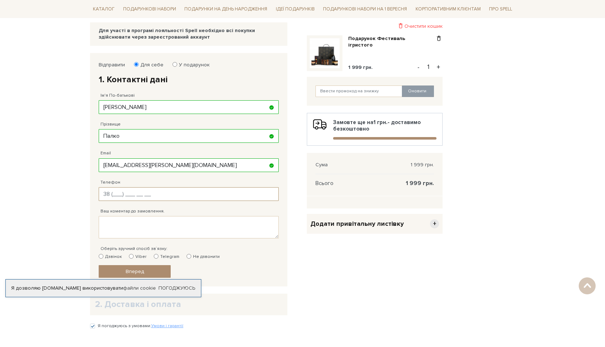
click at [138, 192] on input "Телефон" at bounding box center [189, 194] width 180 height 14
type input "38 (098) 514 07 88"
click at [152, 188] on input "38 (098) 514 07 88" at bounding box center [189, 194] width 180 height 14
drag, startPoint x: 154, startPoint y: 196, endPoint x: 60, endPoint y: 188, distance: 94.7
click at [60, 188] on body "Подарункові набори SALE Корпоративним клієнтам Доставка і оплата Консультація: …" at bounding box center [302, 172] width 605 height 521
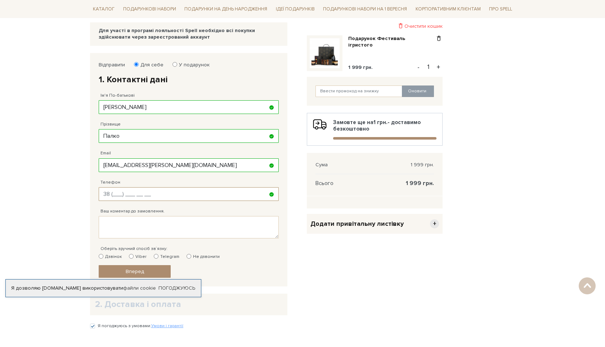
click at [120, 195] on input "Телефон" at bounding box center [189, 194] width 180 height 14
click at [56, 182] on body "Подарункові набори SALE Корпоративним клієнтам Доставка і оплата Консультація: …" at bounding box center [302, 172] width 605 height 521
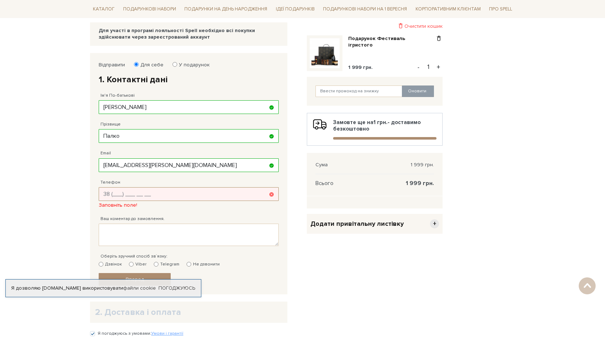
click at [106, 188] on input "Телефон" at bounding box center [189, 194] width 180 height 14
type input "38 (098) 514 07 88"
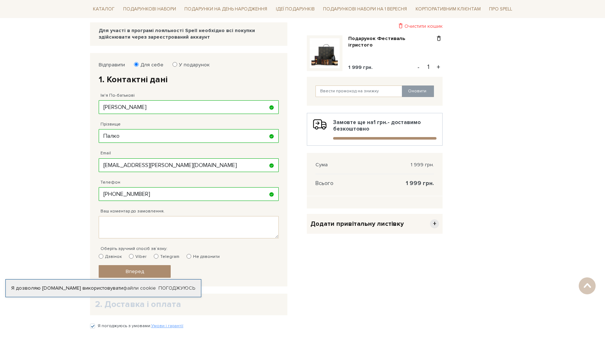
click at [312, 281] on div "Очистити кошик Подарунок Фестиваль ігристого 1 999 грн. - 1 + Оновити Замовте щ…" at bounding box center [375, 192] width 144 height 278
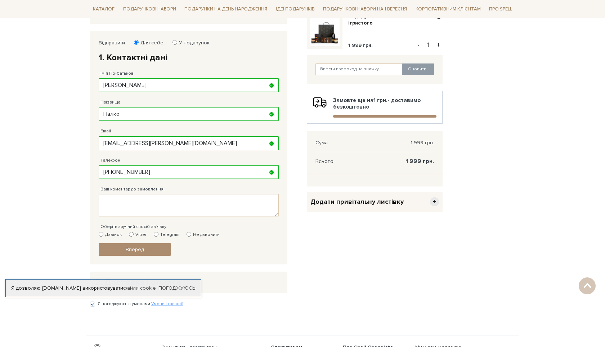
scroll to position [119, 0]
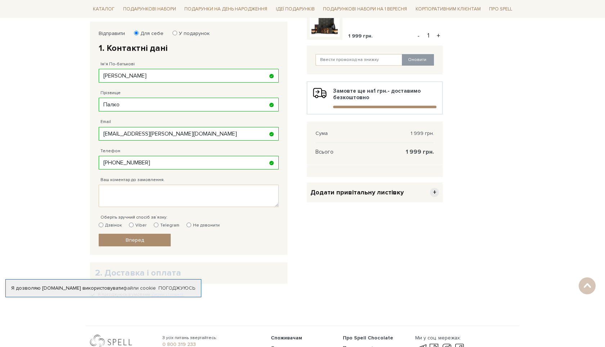
click at [102, 223] on input "Дзвінок" at bounding box center [101, 224] width 5 height 5
radio input "true"
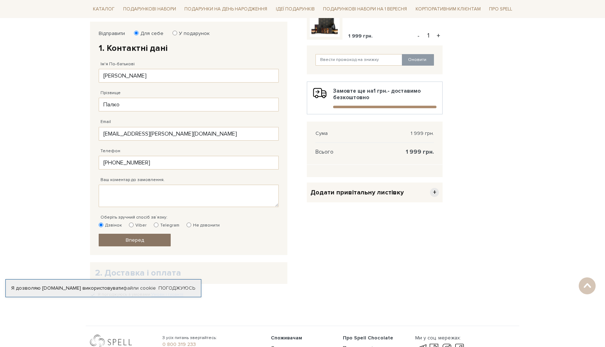
click at [155, 238] on link "Вперед" at bounding box center [135, 239] width 72 height 13
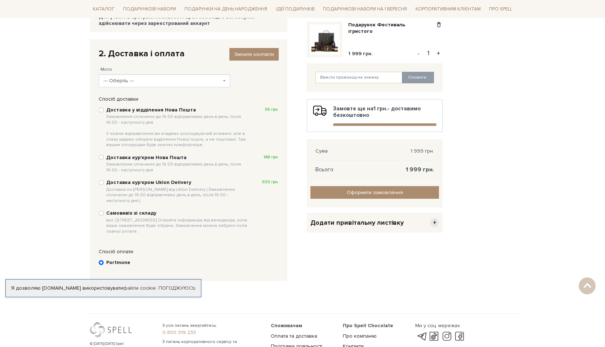
scroll to position [81, 0]
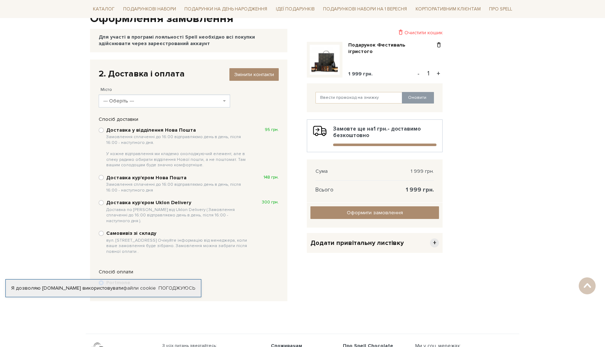
click at [195, 99] on span "--- Оберіть ---" at bounding box center [162, 100] width 118 height 7
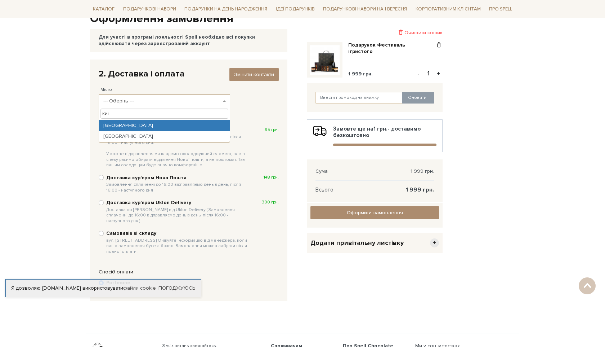
type input "киї"
select select "Київ"
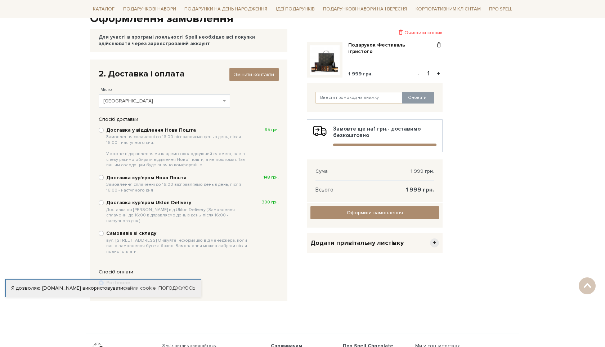
click at [105, 229] on div "Самовивіз зі складу вул. Велика Кільцева, 4-А. Очікуйте інформацію від менеджер…" at bounding box center [189, 242] width 180 height 26
click at [102, 231] on input "Самовивіз зі складу вул. Велика Кільцева, 4-А. Очікуйте інформацію від менеджер…" at bounding box center [101, 233] width 5 height 5
radio input "true"
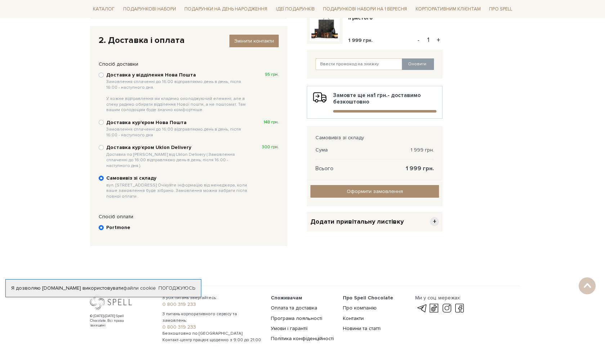
scroll to position [116, 0]
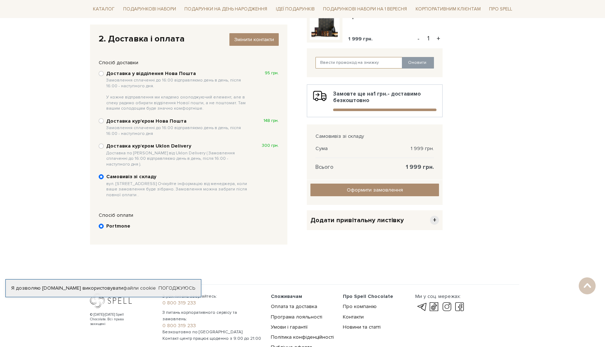
click at [353, 64] on input "text" at bounding box center [359, 63] width 87 height 12
paste input "SweetGift"
type input "SweetGift"
click at [423, 63] on button "Оновити" at bounding box center [418, 63] width 32 height 12
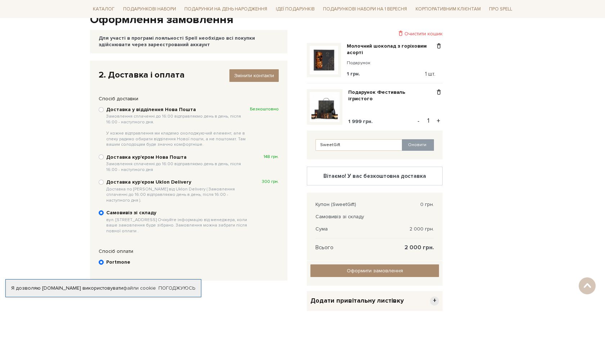
scroll to position [77, 0]
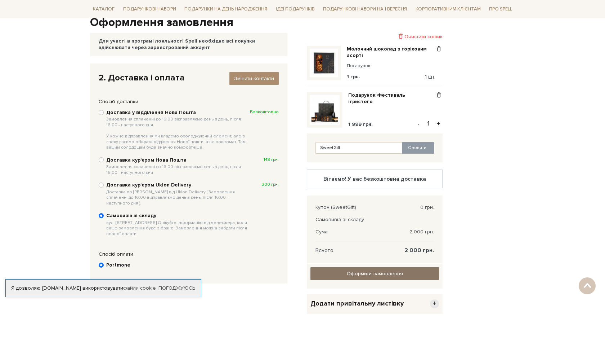
click at [401, 272] on input "Оформити замовлення" at bounding box center [375, 273] width 129 height 13
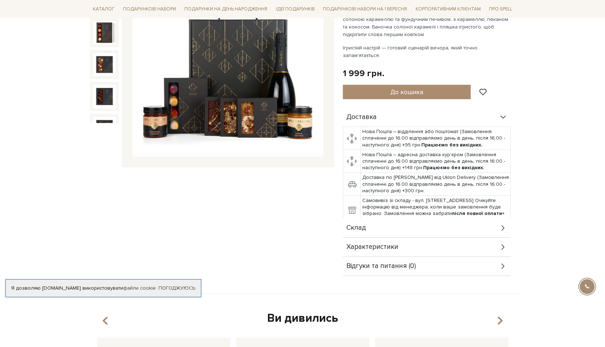
scroll to position [141, 0]
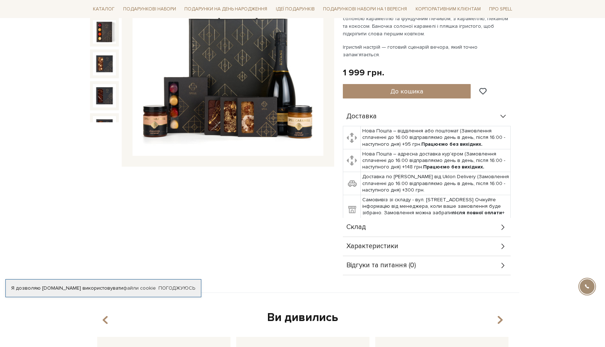
click at [479, 209] on b "після повної оплати" at bounding box center [477, 212] width 50 height 6
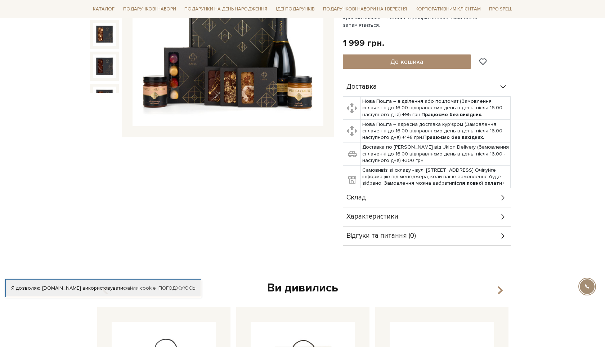
scroll to position [178, 0]
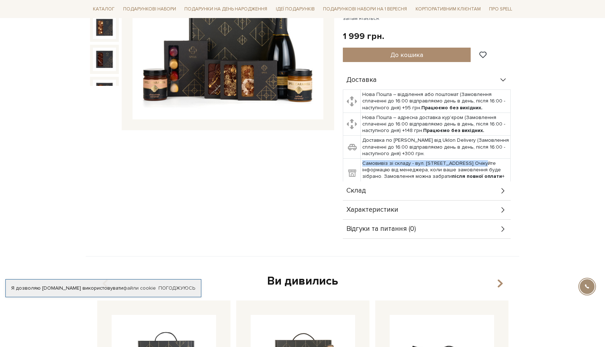
drag, startPoint x: 361, startPoint y: 156, endPoint x: 474, endPoint y: 157, distance: 112.8
click at [474, 159] on td "Самовивіз зі складу - вул. [STREET_ADDRESS] Очікуйте інформацію від менеджера, …" at bounding box center [436, 174] width 150 height 30
copy td "Самовивіз зі складу - вул. [STREET_ADDRESS]"
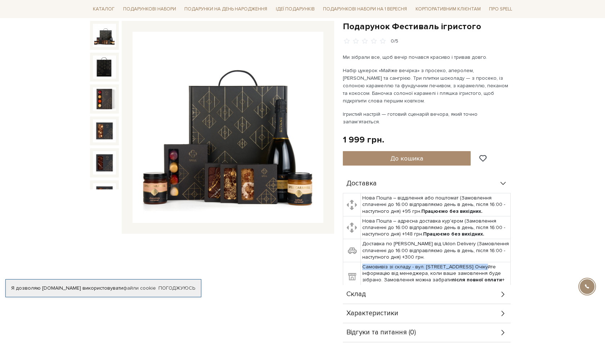
scroll to position [75, 0]
